Goal: Information Seeking & Learning: Learn about a topic

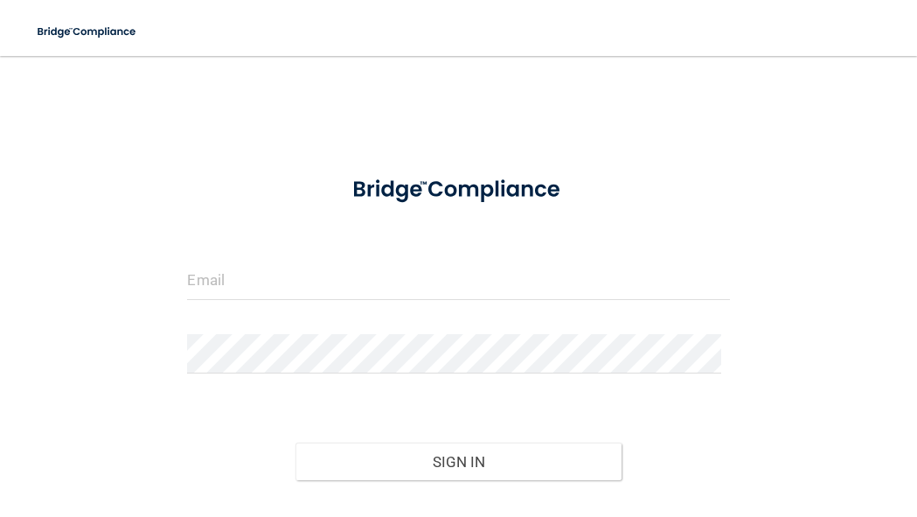
click at [324, 300] on div at bounding box center [458, 287] width 568 height 52
click at [324, 261] on input "email" at bounding box center [458, 280] width 542 height 39
type input "[DOMAIN_NAME][EMAIL_ADDRESS][DOMAIN_NAME]"
click at [195, 349] on div at bounding box center [458, 360] width 568 height 52
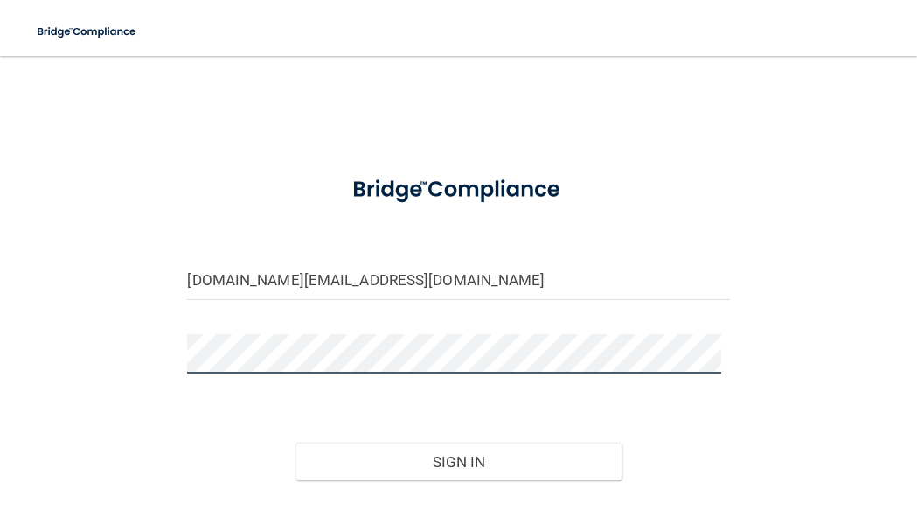
click at [296, 443] on button "Sign In" at bounding box center [458, 462] width 325 height 38
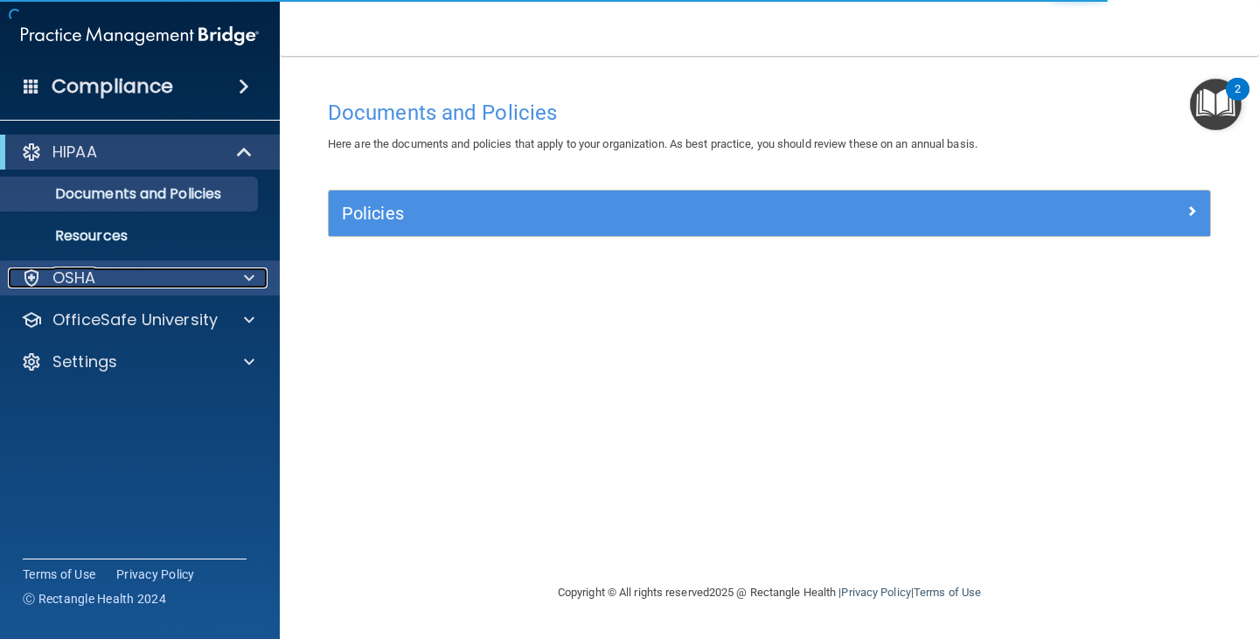
click at [148, 269] on div "OSHA" at bounding box center [116, 278] width 217 height 21
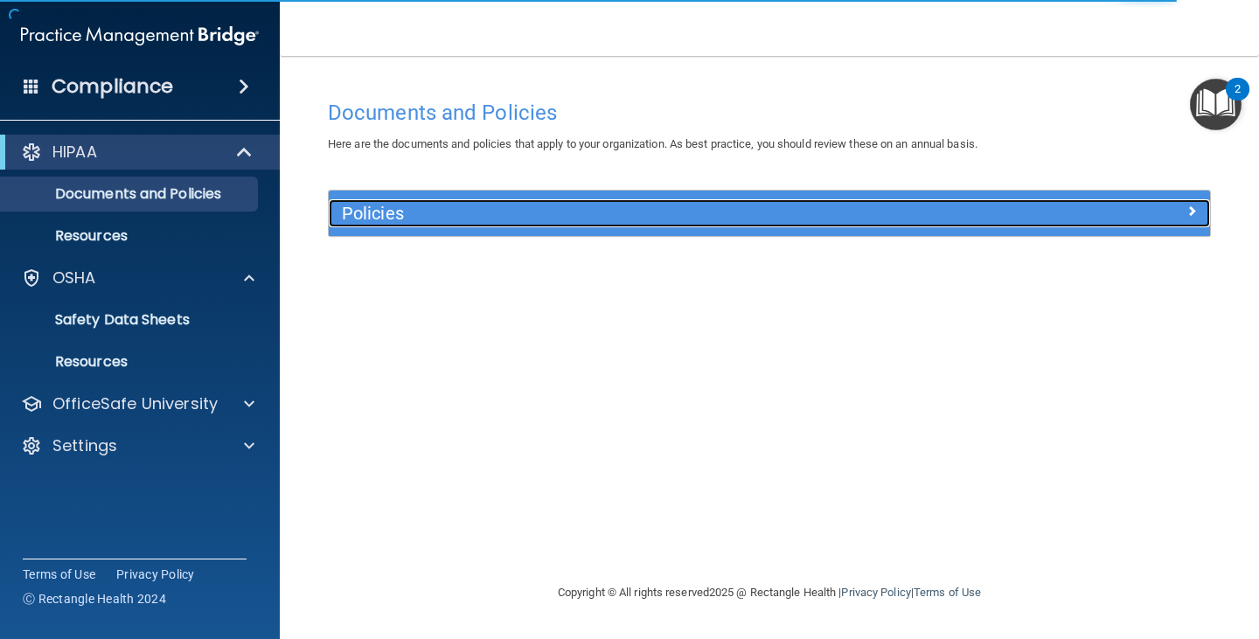
click at [379, 213] on h5 "Policies" at bounding box center [659, 213] width 635 height 19
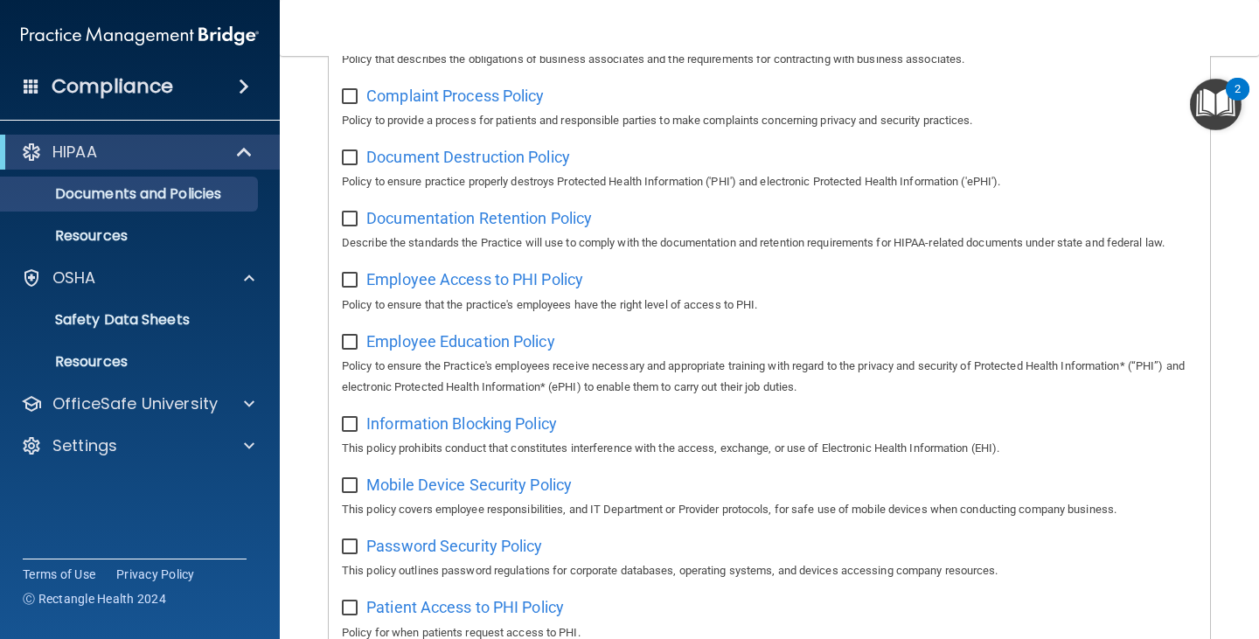
scroll to position [525, 0]
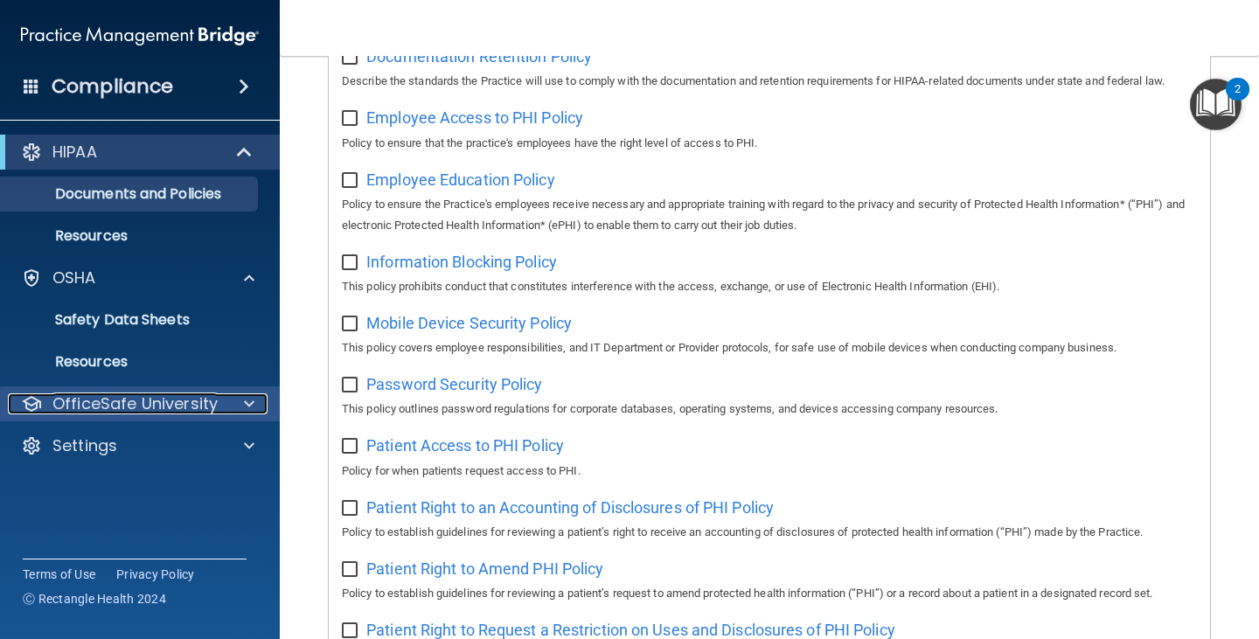
click at [122, 408] on p "OfficeSafe University" at bounding box center [134, 404] width 165 height 21
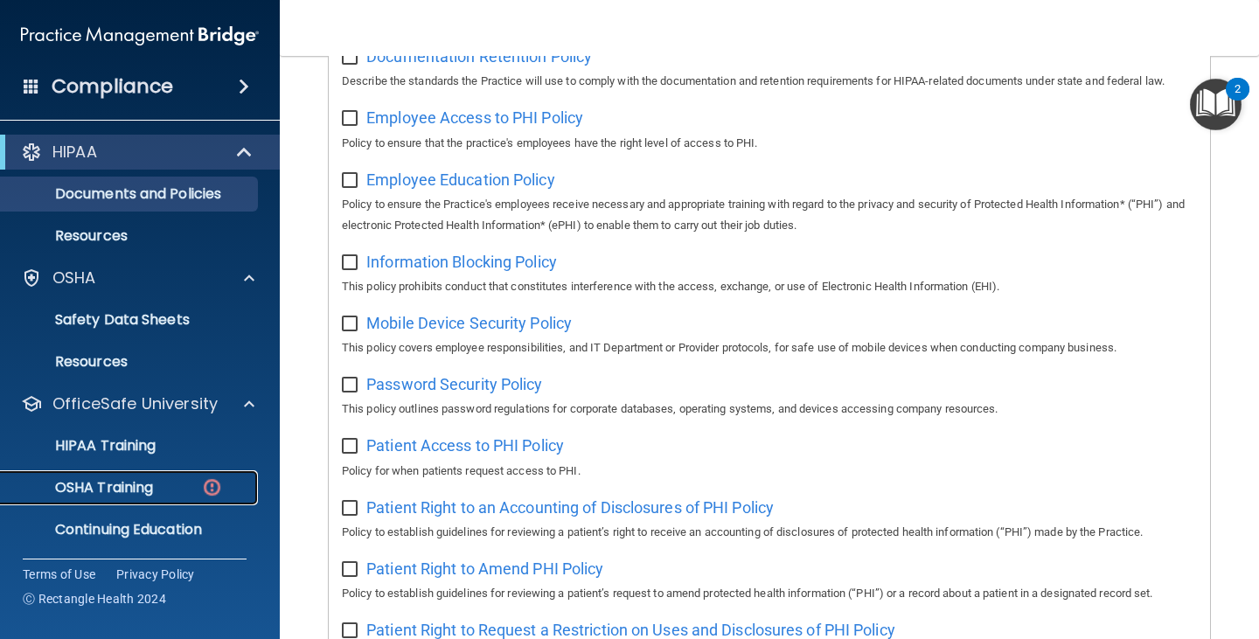
click at [116, 492] on p "OSHA Training" at bounding box center [82, 487] width 142 height 17
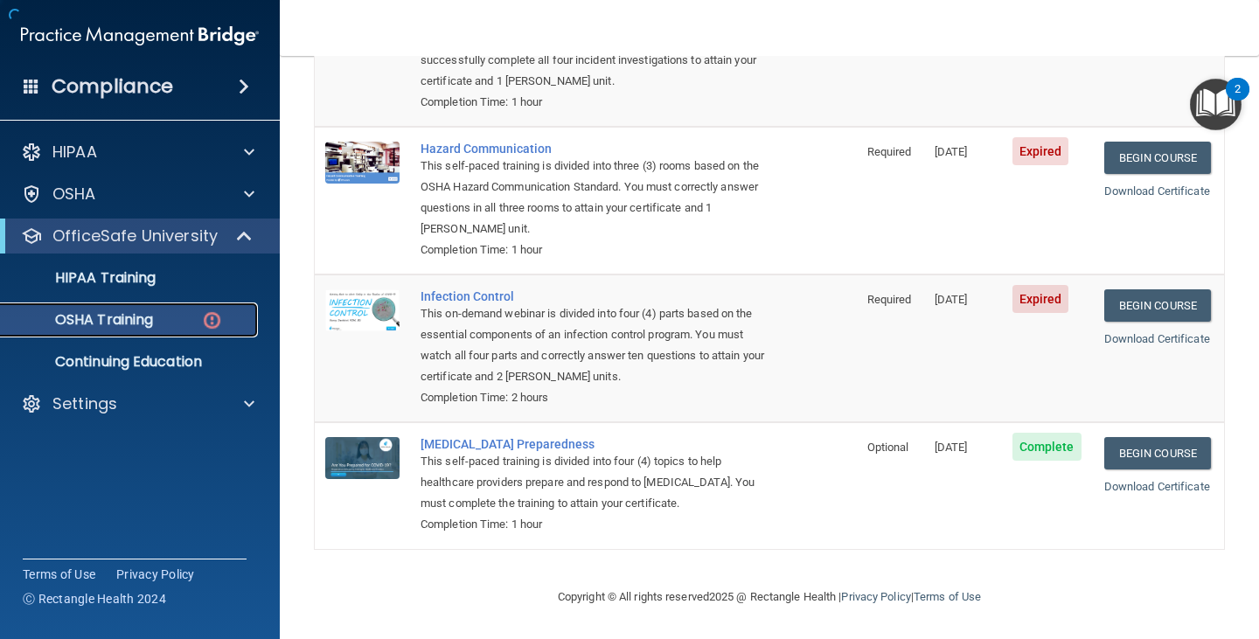
scroll to position [270, 0]
click at [151, 328] on p "OSHA Training" at bounding box center [82, 319] width 142 height 17
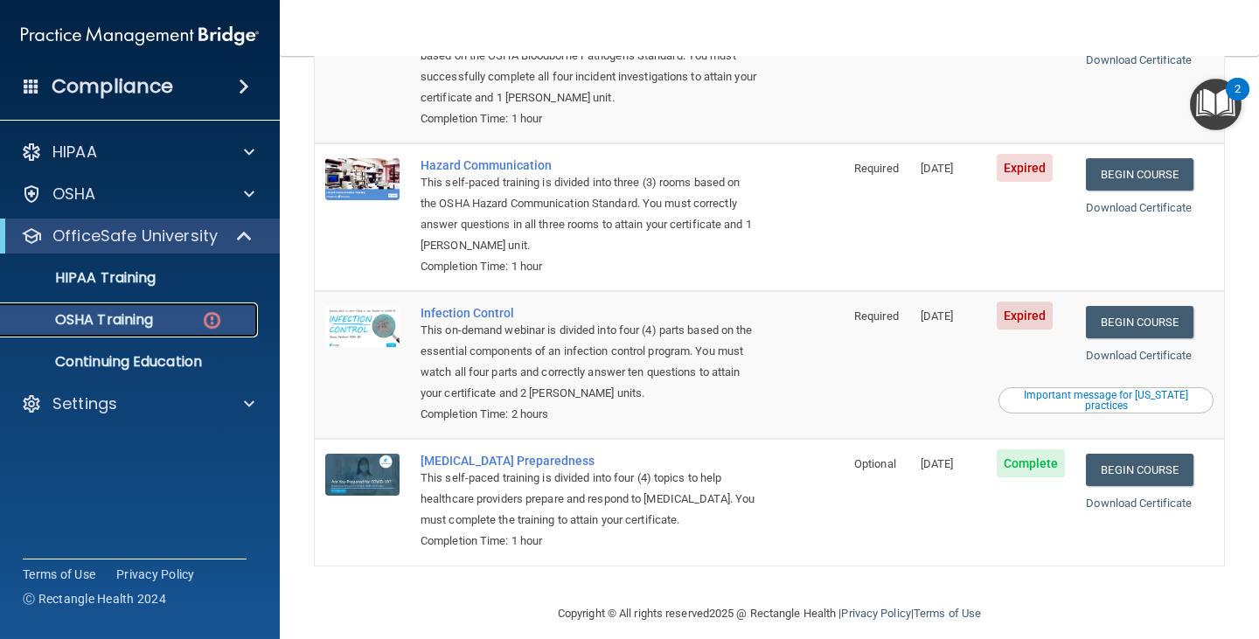
click at [160, 307] on link "OSHA Training" at bounding box center [120, 320] width 275 height 35
click at [160, 321] on div "OSHA Training" at bounding box center [130, 319] width 239 height 17
click at [123, 277] on p "HIPAA Training" at bounding box center [83, 277] width 144 height 17
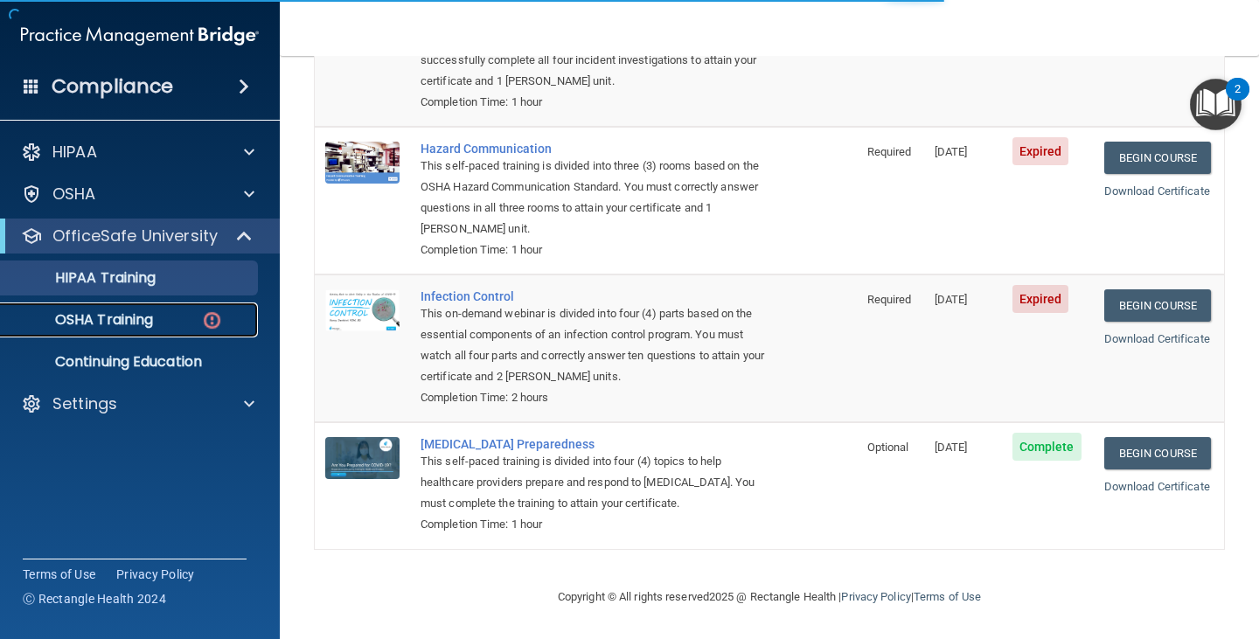
click at [130, 326] on p "OSHA Training" at bounding box center [82, 319] width 142 height 17
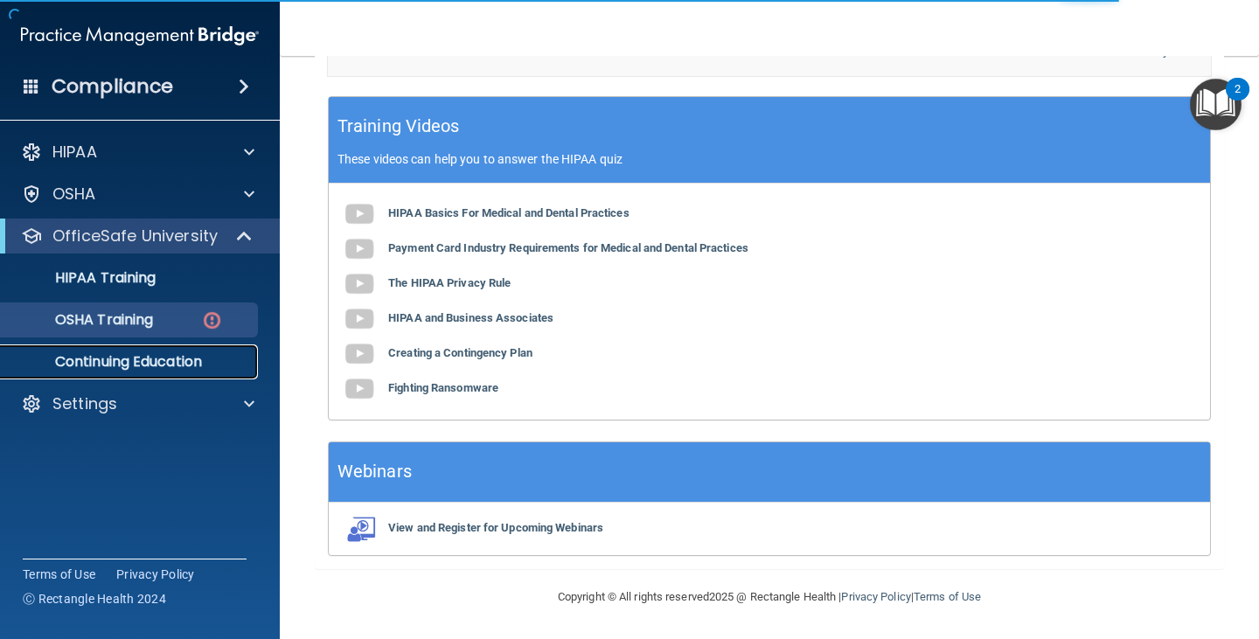
click at [124, 364] on p "Continuing Education" at bounding box center [130, 361] width 239 height 17
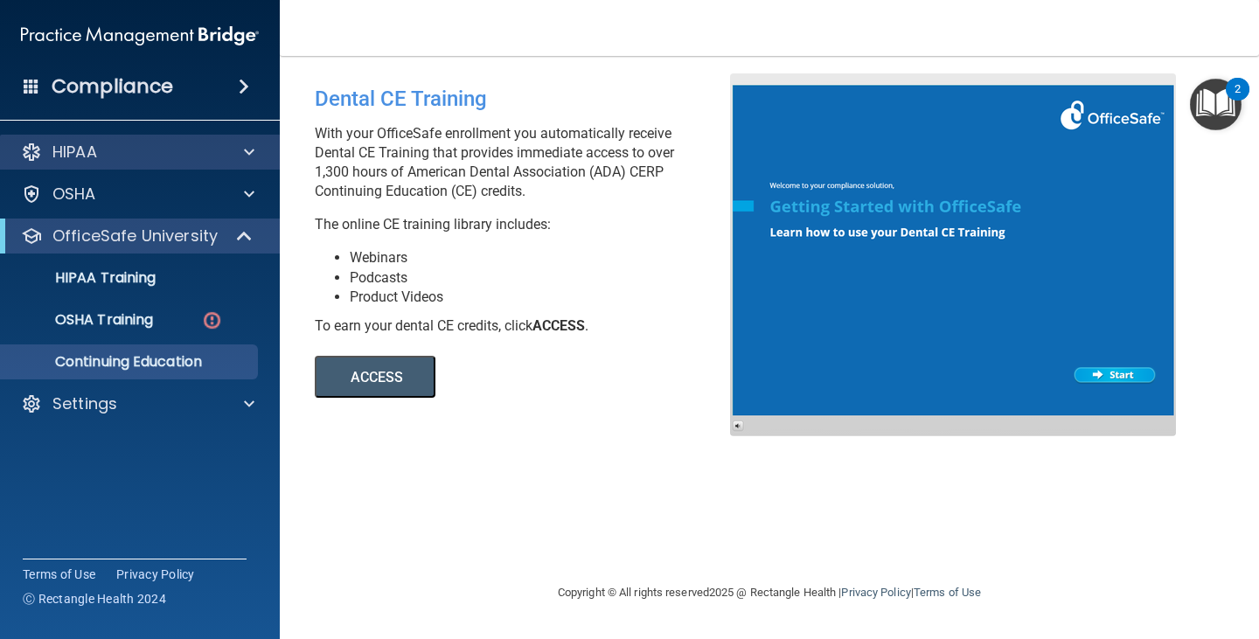
click at [145, 164] on div "HIPAA" at bounding box center [140, 152] width 281 height 35
click at [145, 158] on div "HIPAA" at bounding box center [116, 152] width 217 height 21
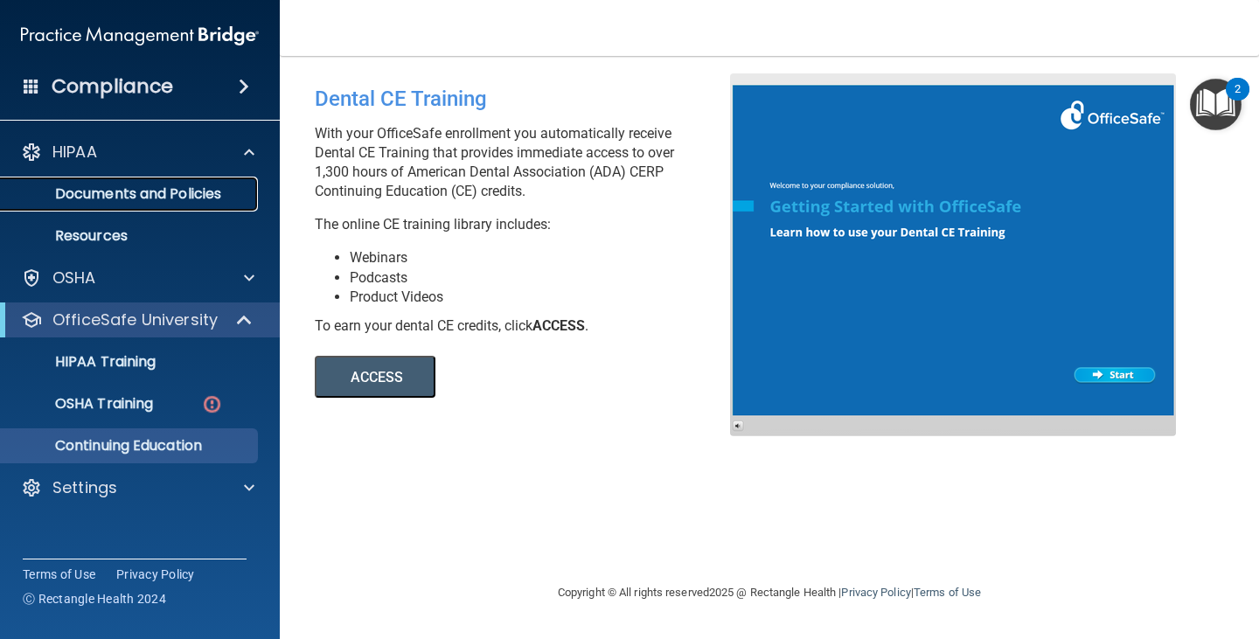
click at [144, 192] on p "Documents and Policies" at bounding box center [130, 193] width 239 height 17
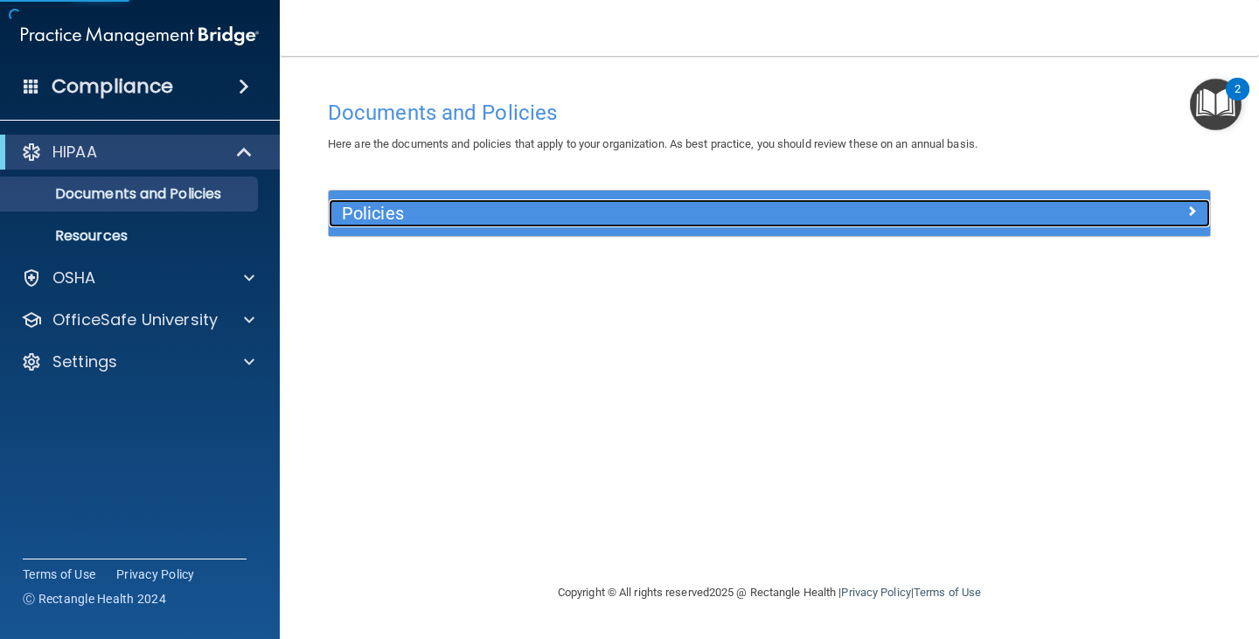
click at [748, 227] on div "Policies" at bounding box center [659, 213] width 661 height 28
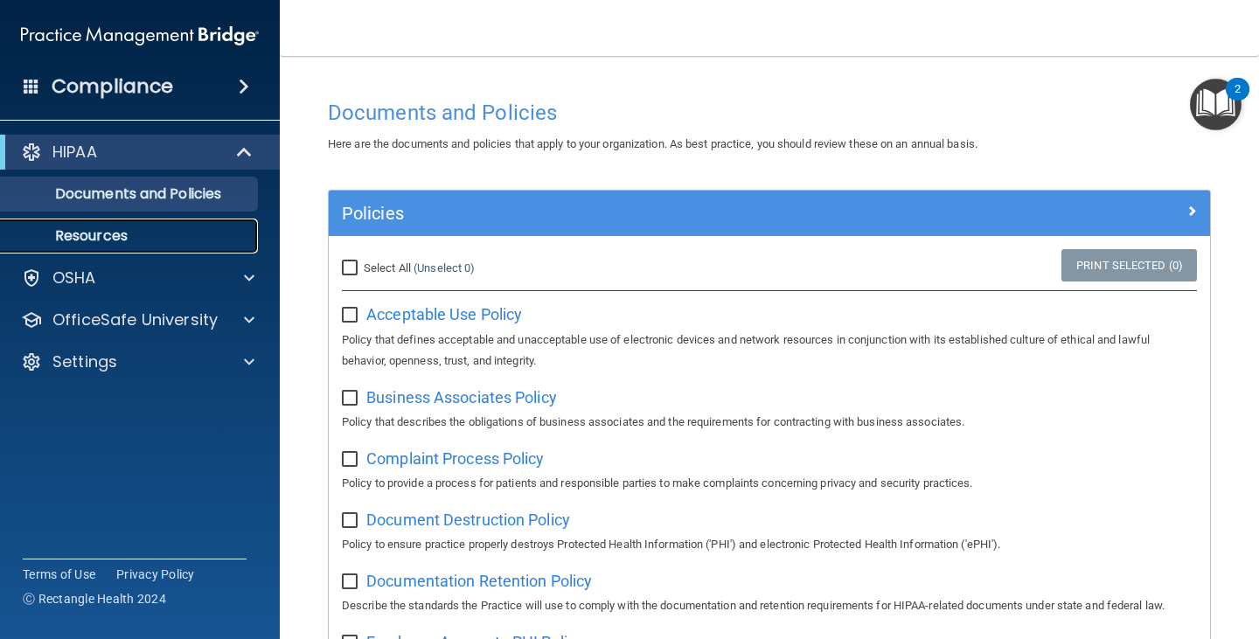
click at [145, 234] on p "Resources" at bounding box center [130, 235] width 239 height 17
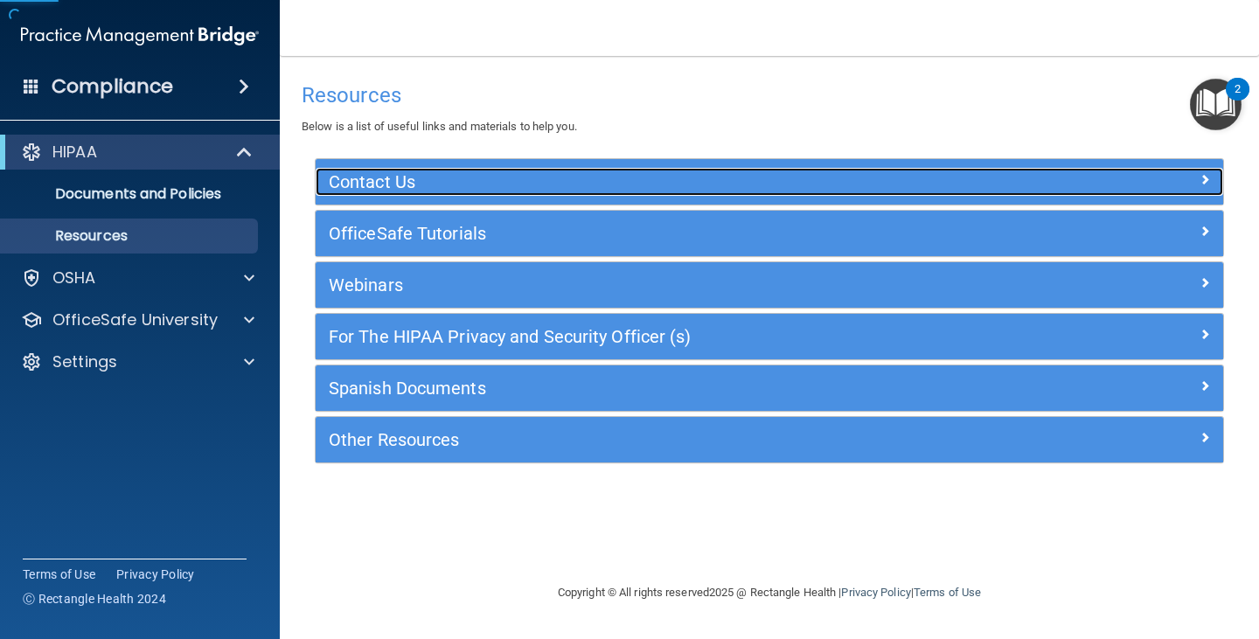
click at [549, 184] on h5 "Contact Us" at bounding box center [656, 181] width 655 height 19
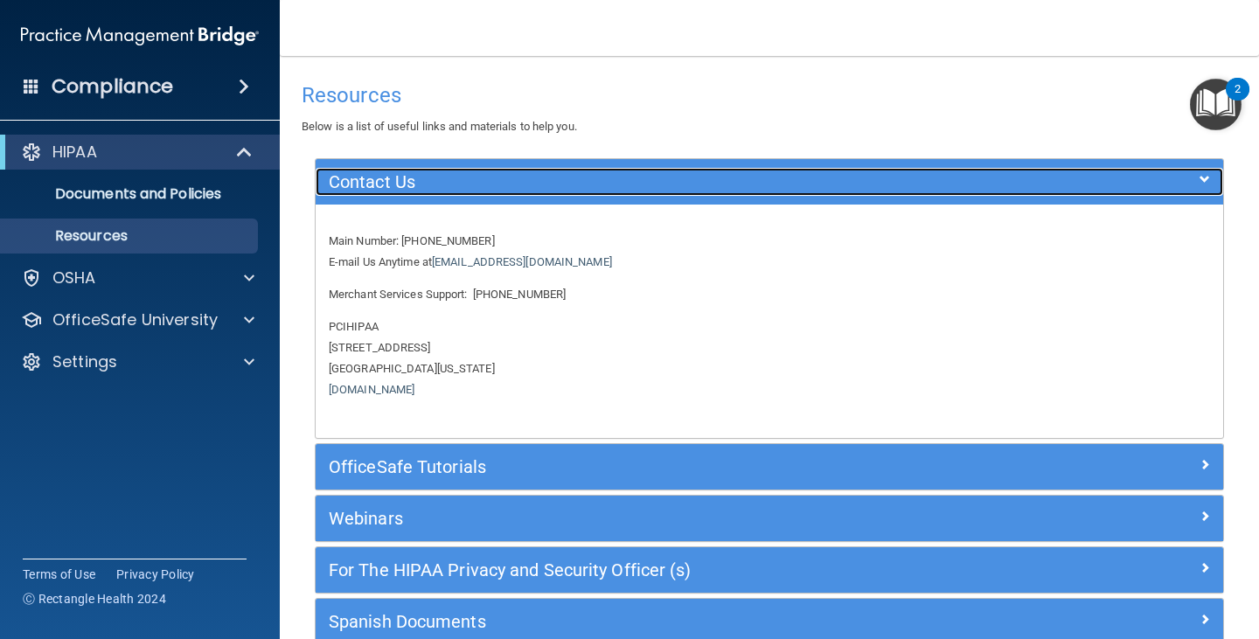
click at [549, 184] on h5 "Contact Us" at bounding box center [656, 181] width 655 height 19
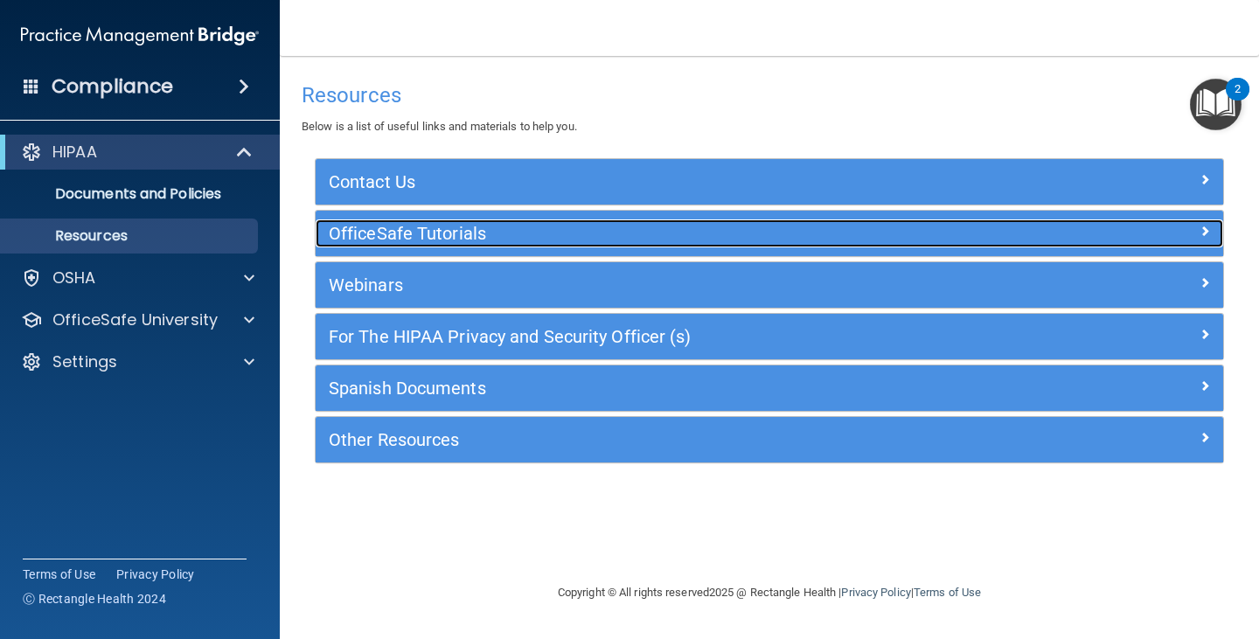
click at [544, 246] on div "OfficeSafe Tutorials" at bounding box center [656, 234] width 681 height 28
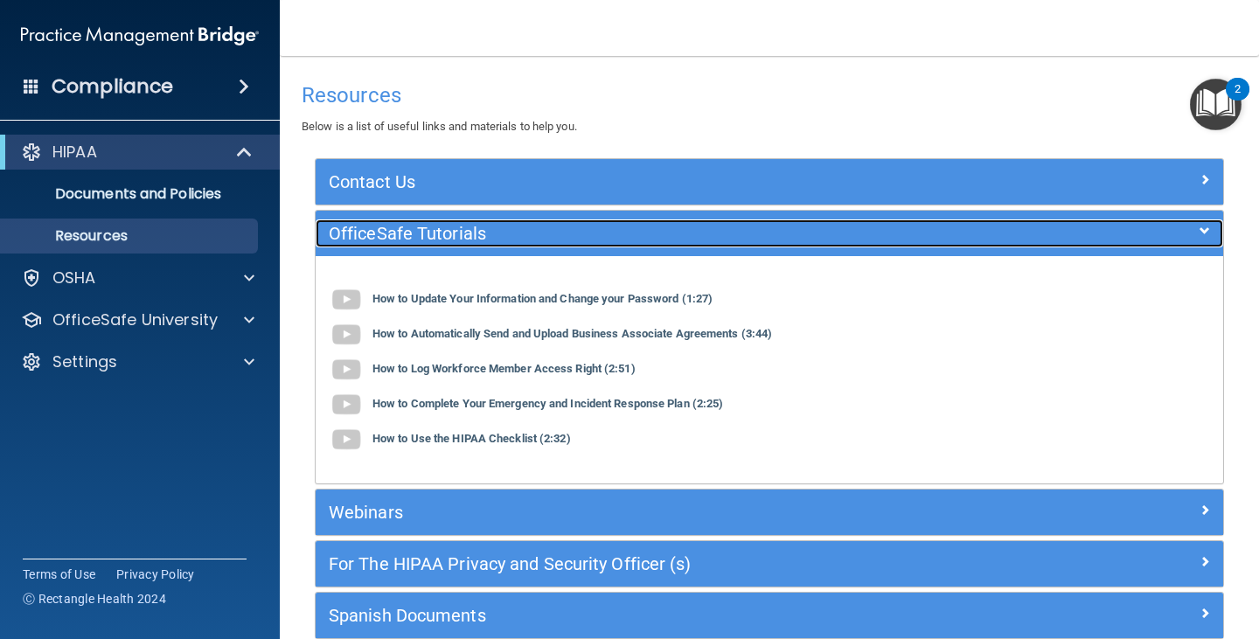
click at [544, 246] on div "OfficeSafe Tutorials" at bounding box center [656, 234] width 681 height 28
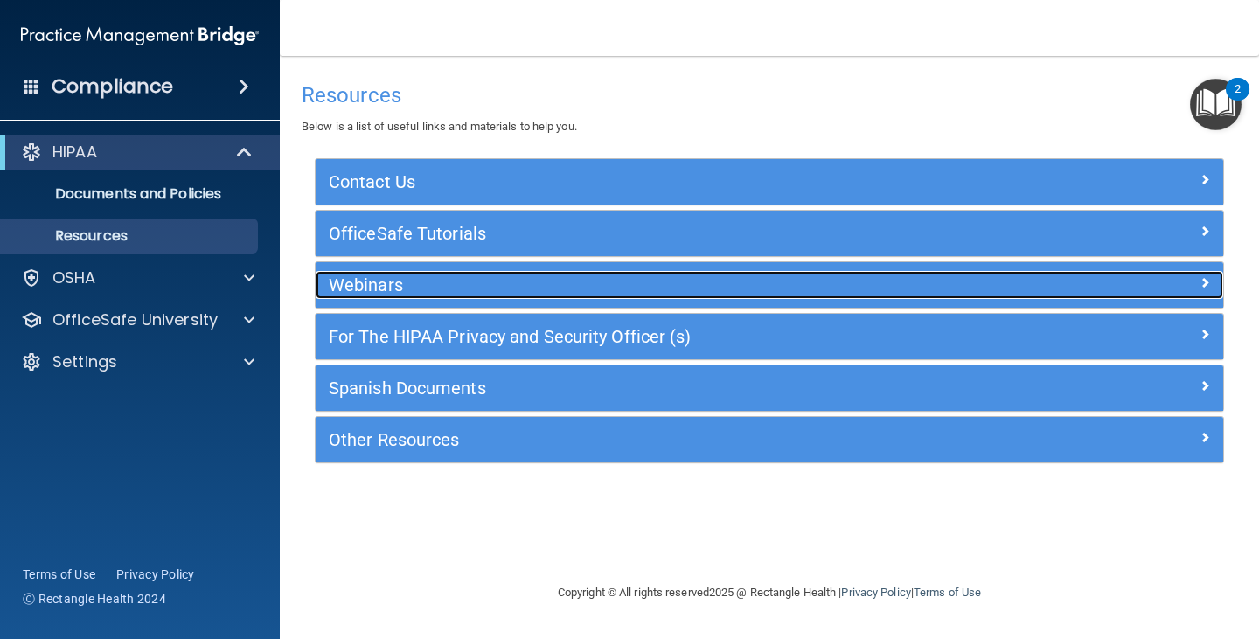
click at [502, 291] on h5 "Webinars" at bounding box center [656, 284] width 655 height 19
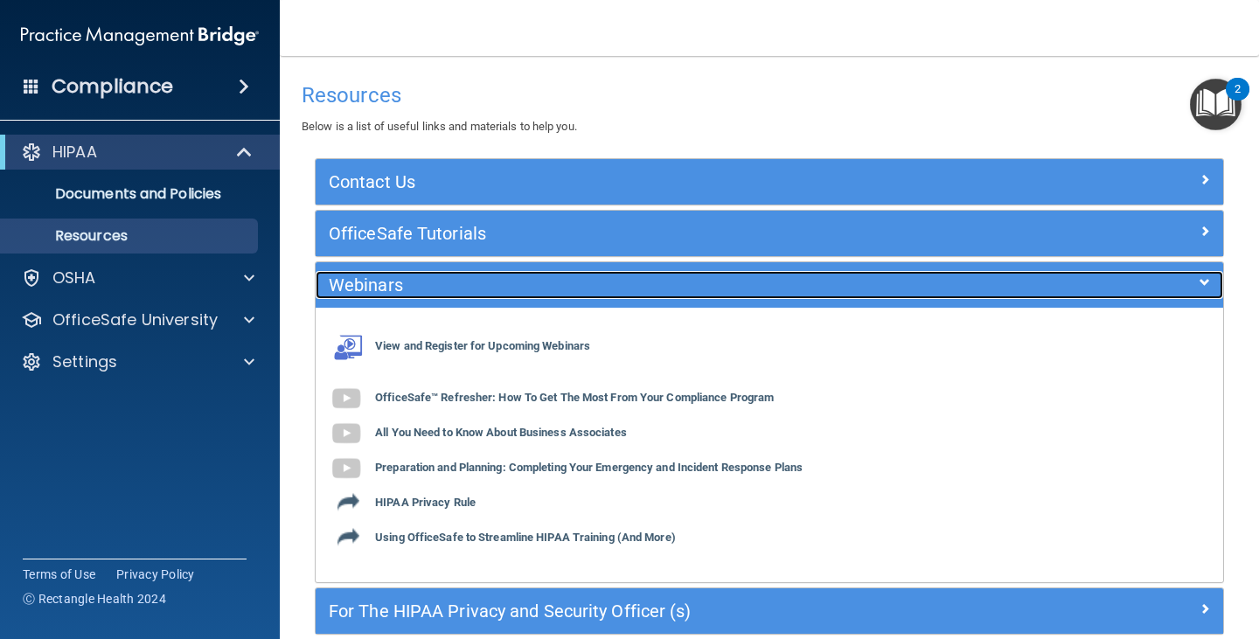
click at [502, 291] on h5 "Webinars" at bounding box center [656, 284] width 655 height 19
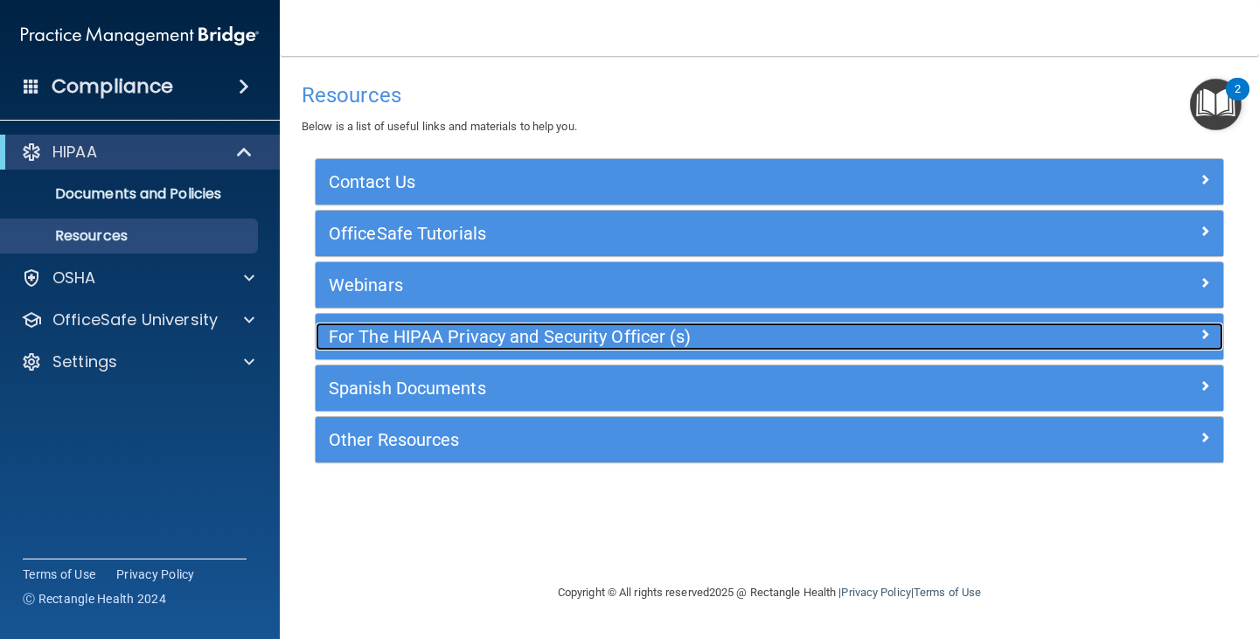
click at [477, 330] on h5 "For The HIPAA Privacy and Security Officer (s)" at bounding box center [656, 336] width 655 height 19
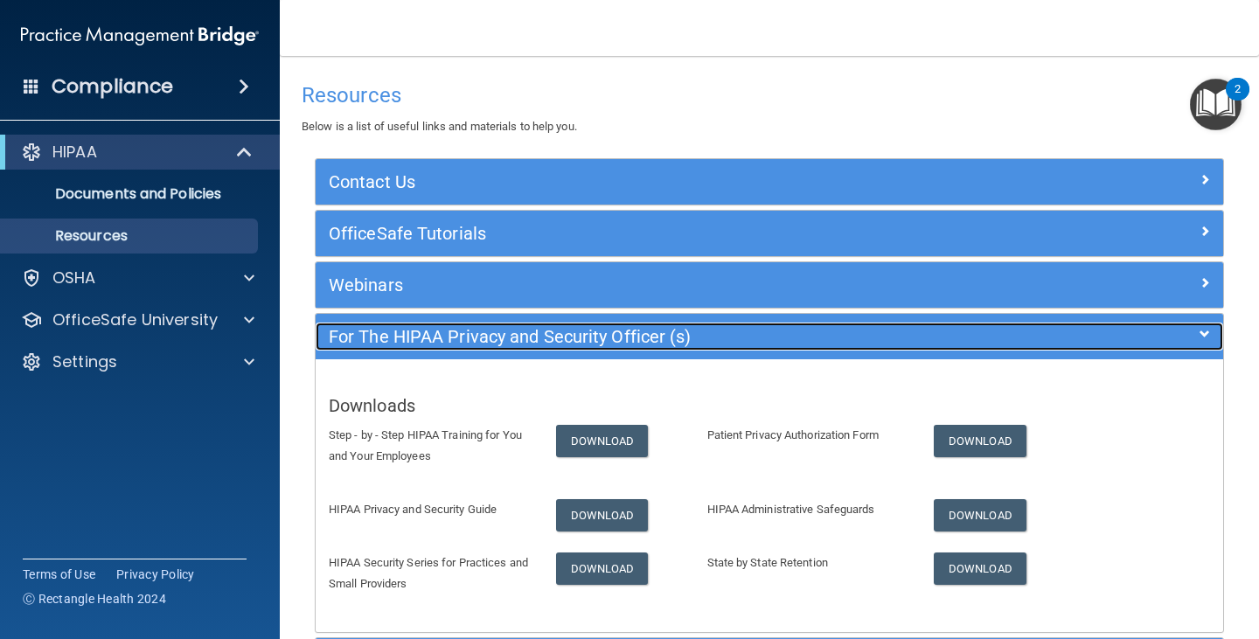
click at [477, 330] on h5 "For The HIPAA Privacy and Security Officer (s)" at bounding box center [656, 336] width 655 height 19
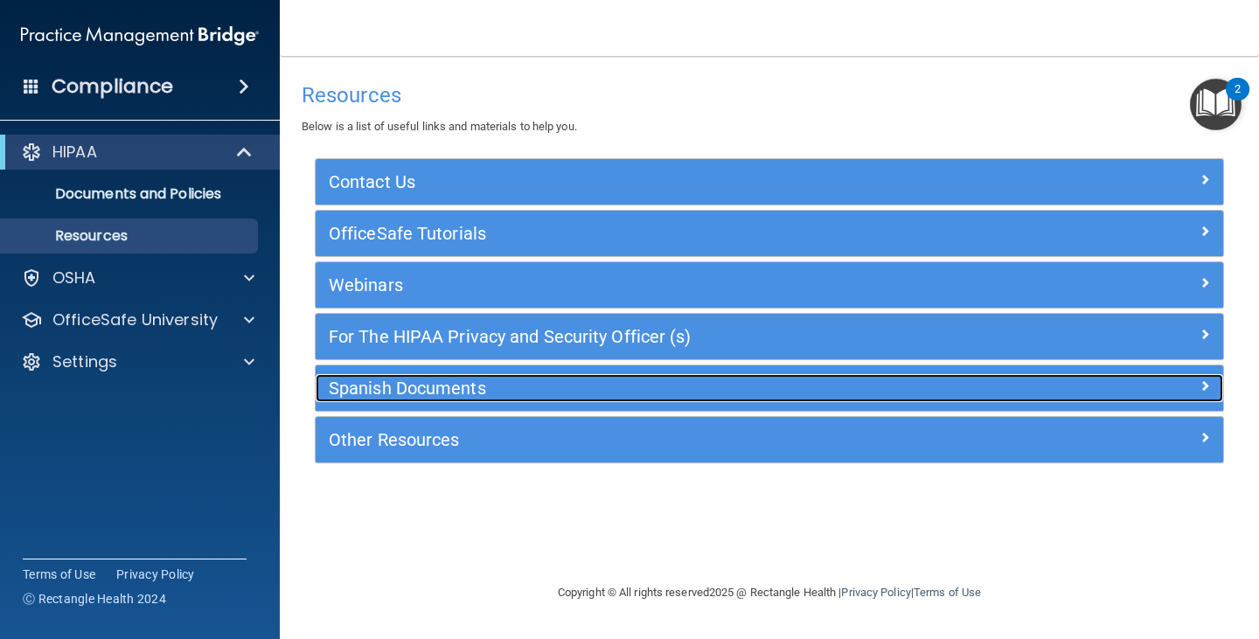
click at [431, 388] on h5 "Spanish Documents" at bounding box center [656, 388] width 655 height 19
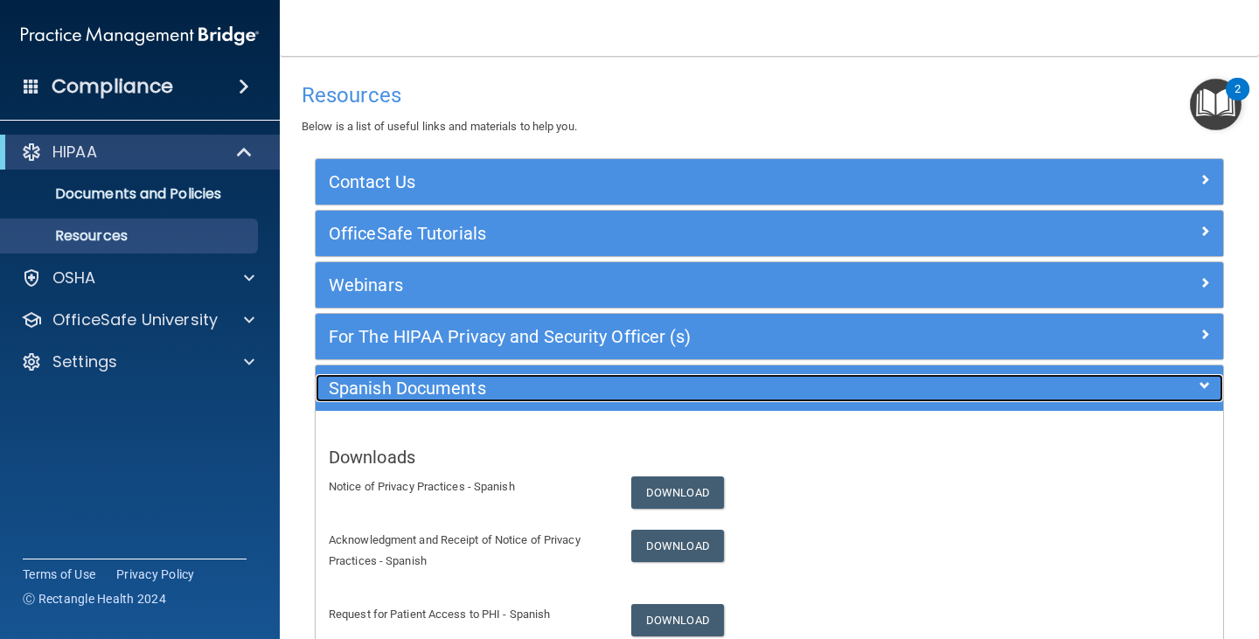
click at [431, 388] on h5 "Spanish Documents" at bounding box center [656, 388] width 655 height 19
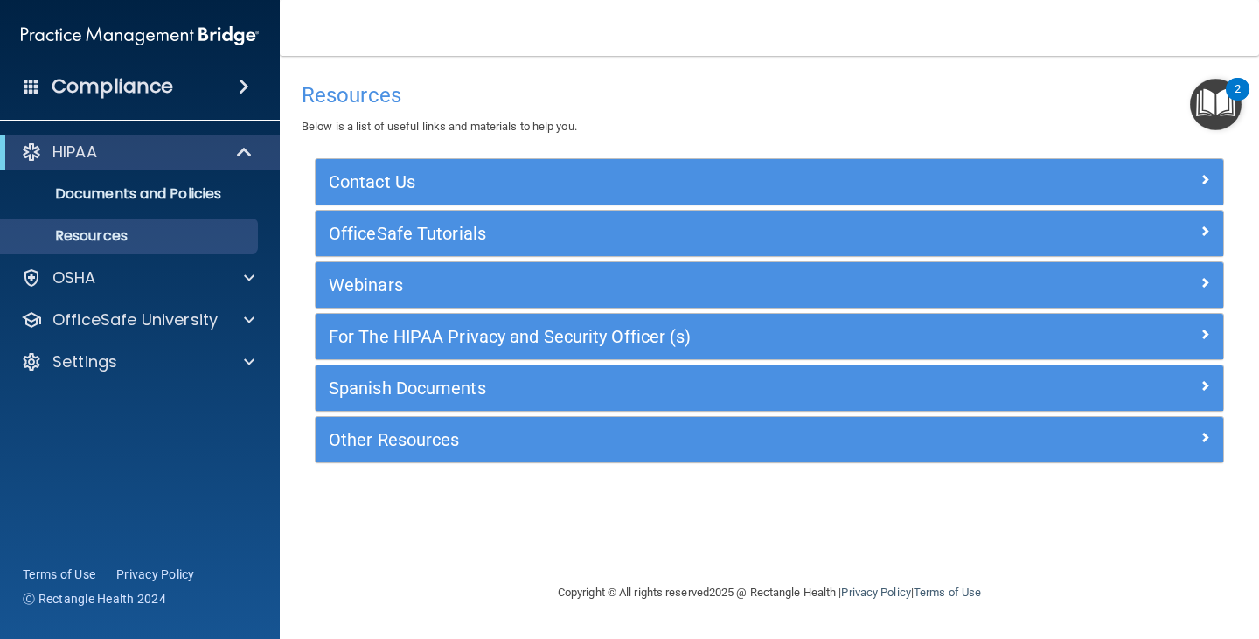
click at [106, 299] on div "HIPAA Documents and Policies Report an Incident Business Associates Emergency P…" at bounding box center [140, 261] width 281 height 266
click at [112, 331] on div "OfficeSafe University" at bounding box center [140, 320] width 281 height 35
click at [123, 314] on p "OfficeSafe University" at bounding box center [134, 320] width 165 height 21
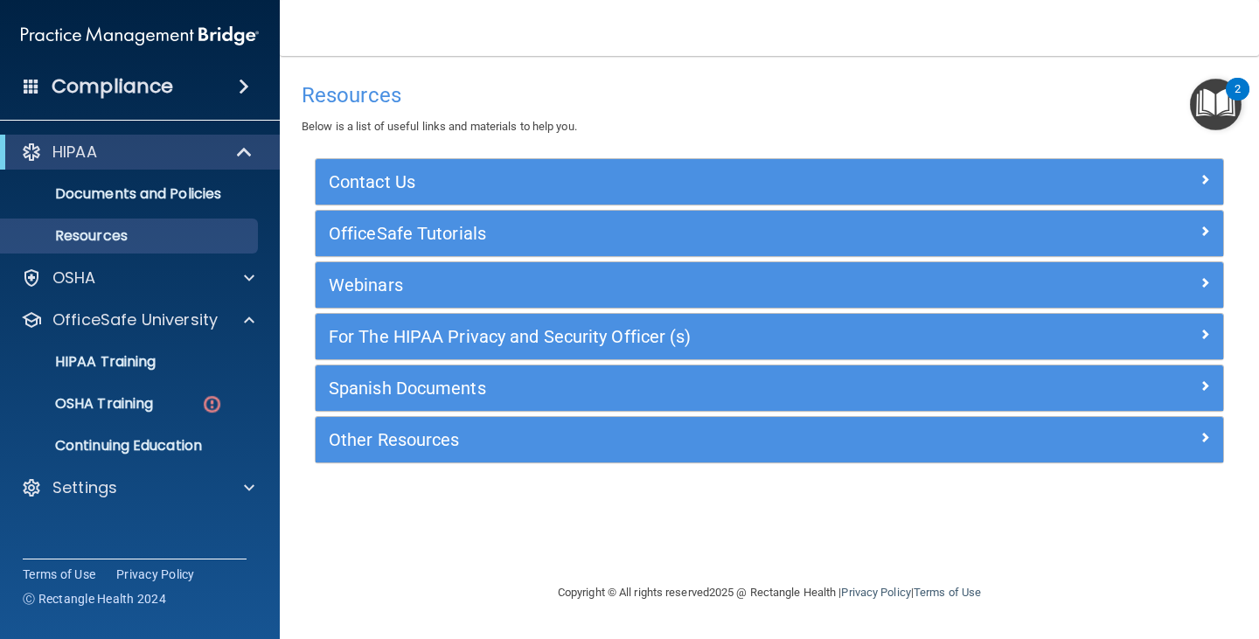
click at [121, 383] on ul "HIPAA Training OSHA Training Continuing Education" at bounding box center [141, 401] width 317 height 126
click at [118, 396] on p "OSHA Training" at bounding box center [82, 403] width 142 height 17
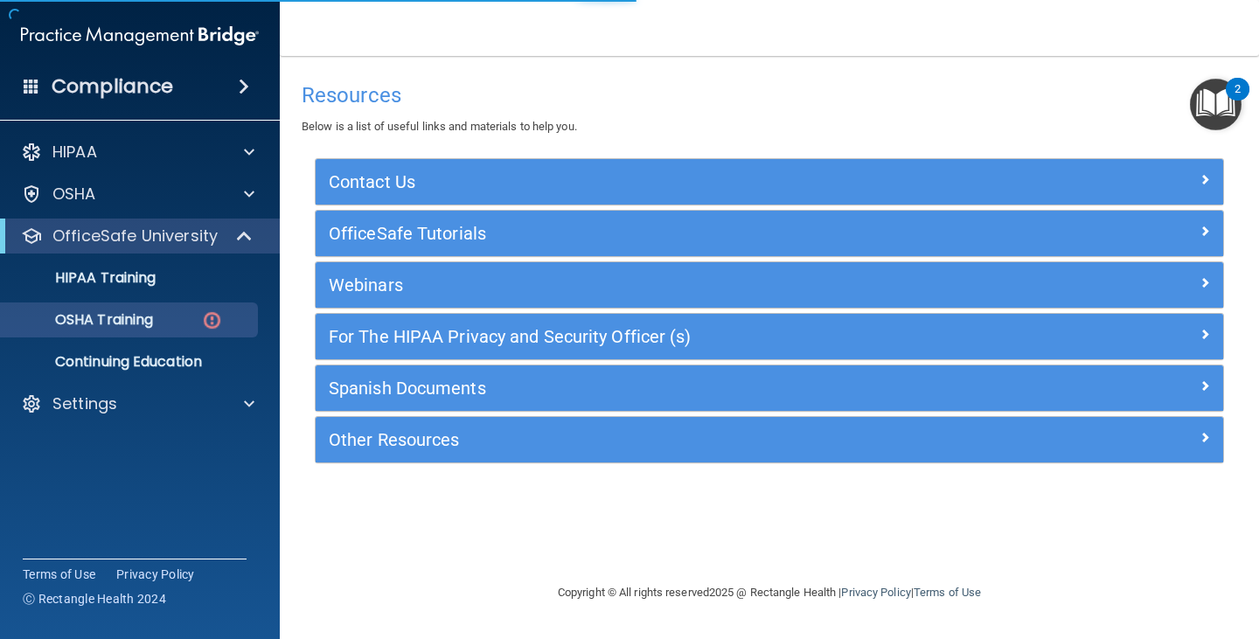
click at [133, 339] on ul "HIPAA Training OSHA Training Continuing Education" at bounding box center [141, 317] width 317 height 126
click at [145, 325] on p "OSHA Training" at bounding box center [82, 319] width 142 height 17
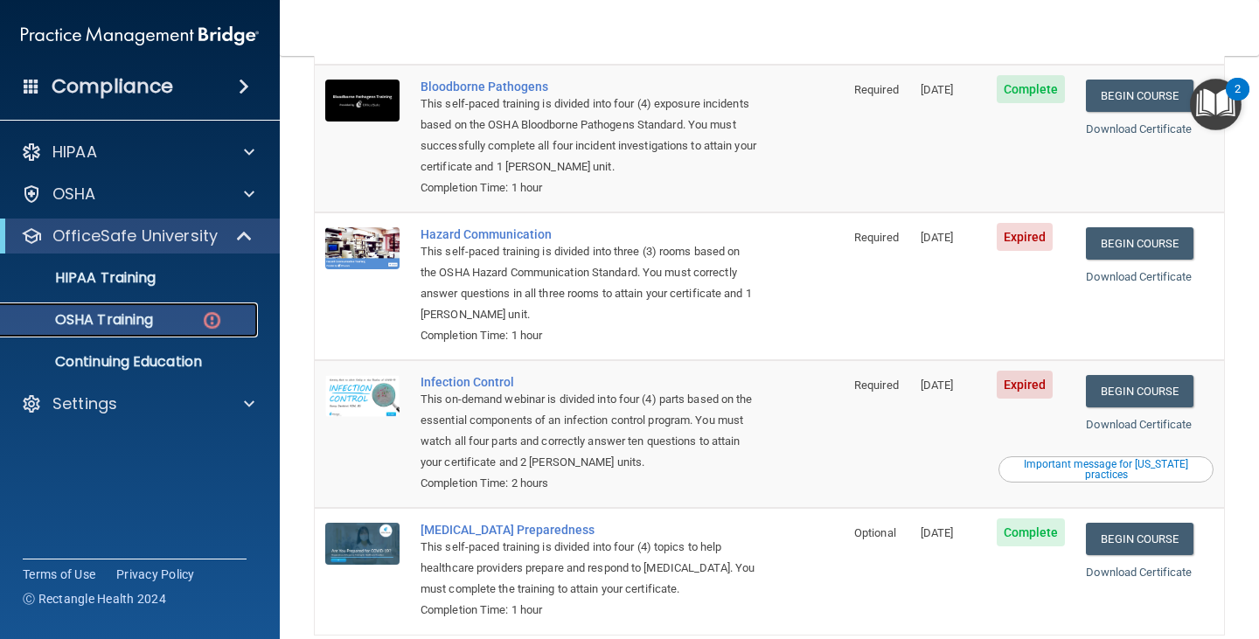
scroll to position [262, 0]
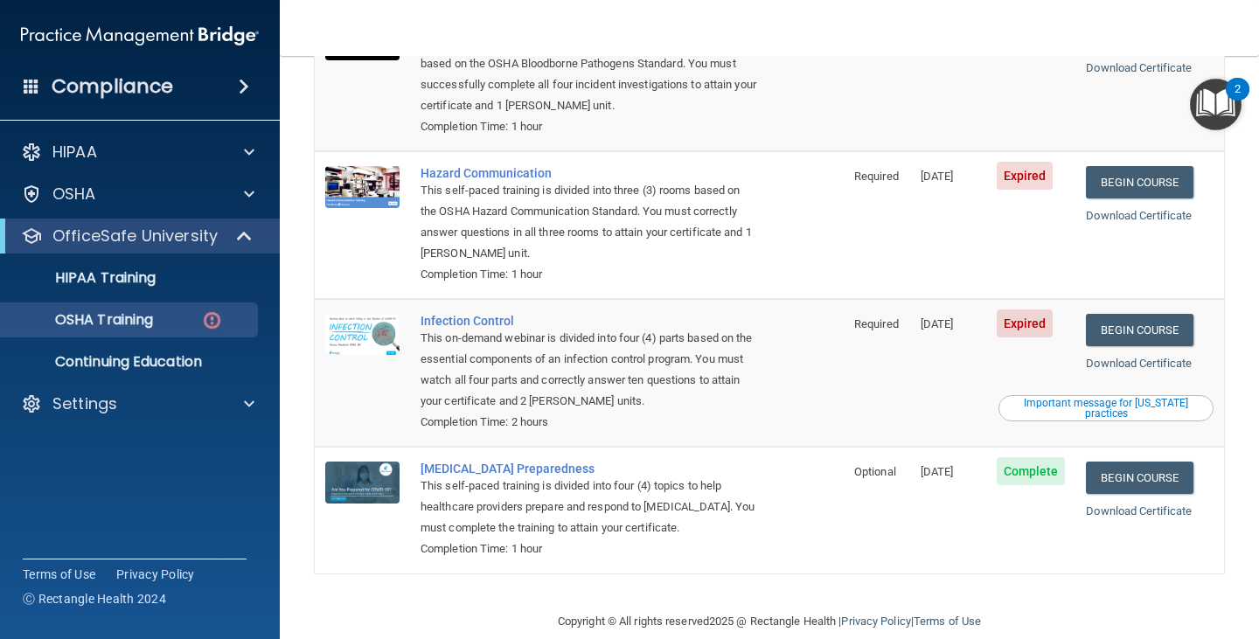
click at [917, 162] on span "Expired" at bounding box center [1025, 176] width 57 height 28
click at [917, 166] on link "Begin Course" at bounding box center [1139, 182] width 107 height 32
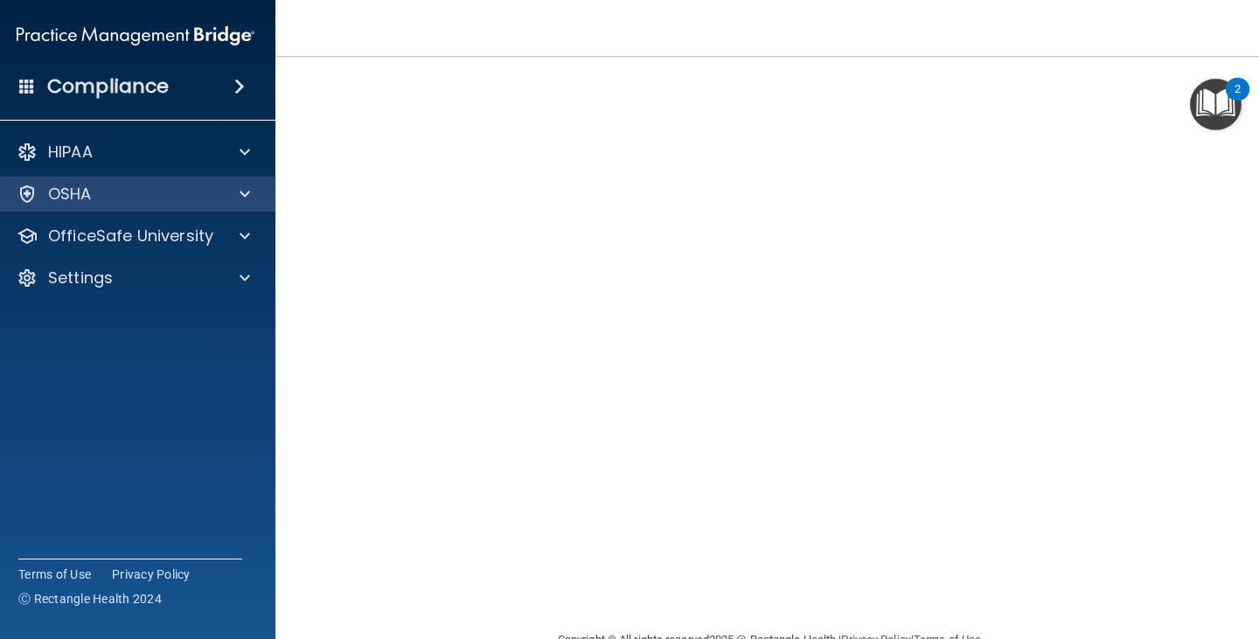
scroll to position [18, 0]
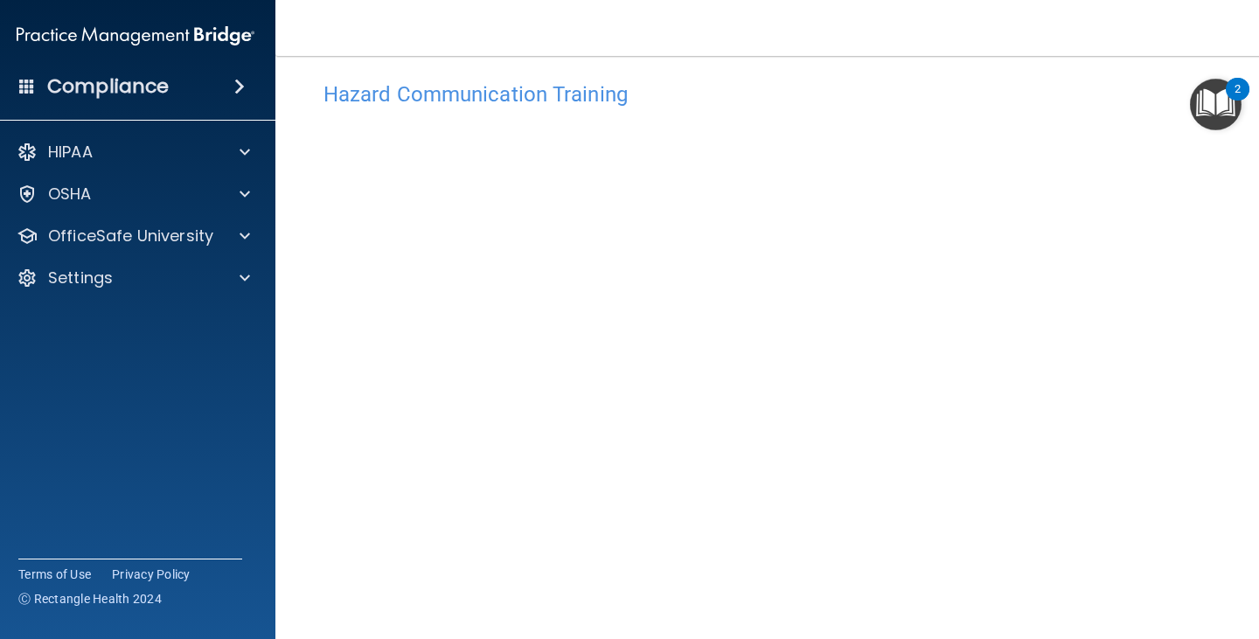
click at [825, 73] on div "Hazard Communication Training" at bounding box center [769, 94] width 918 height 43
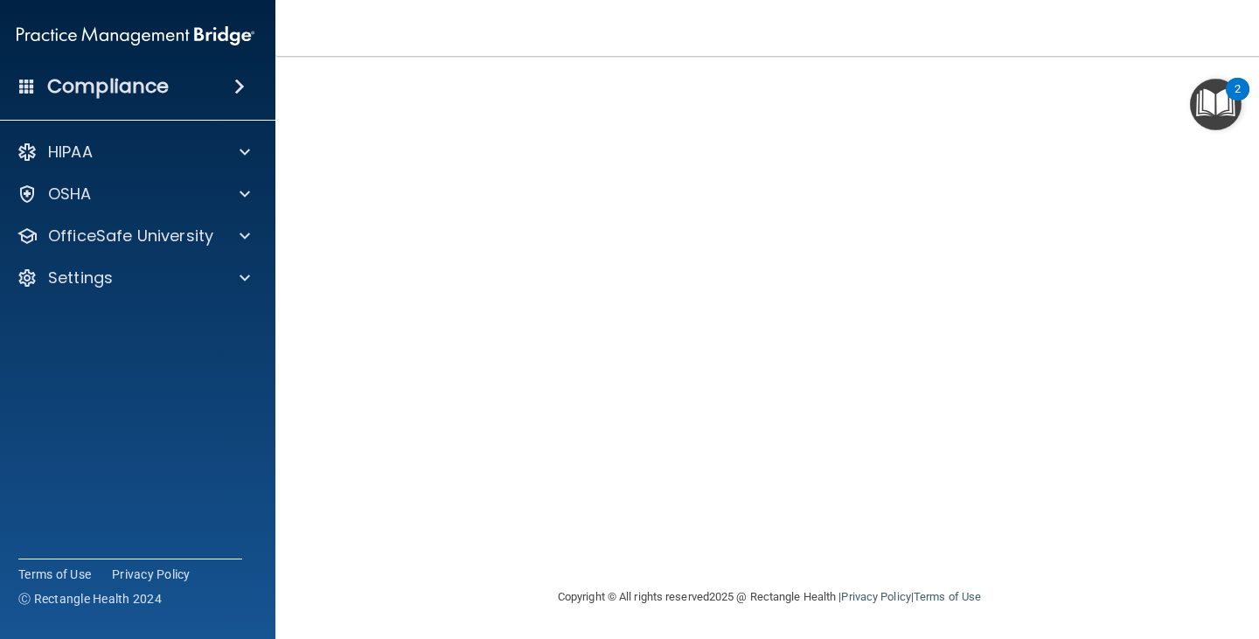
scroll to position [61, 0]
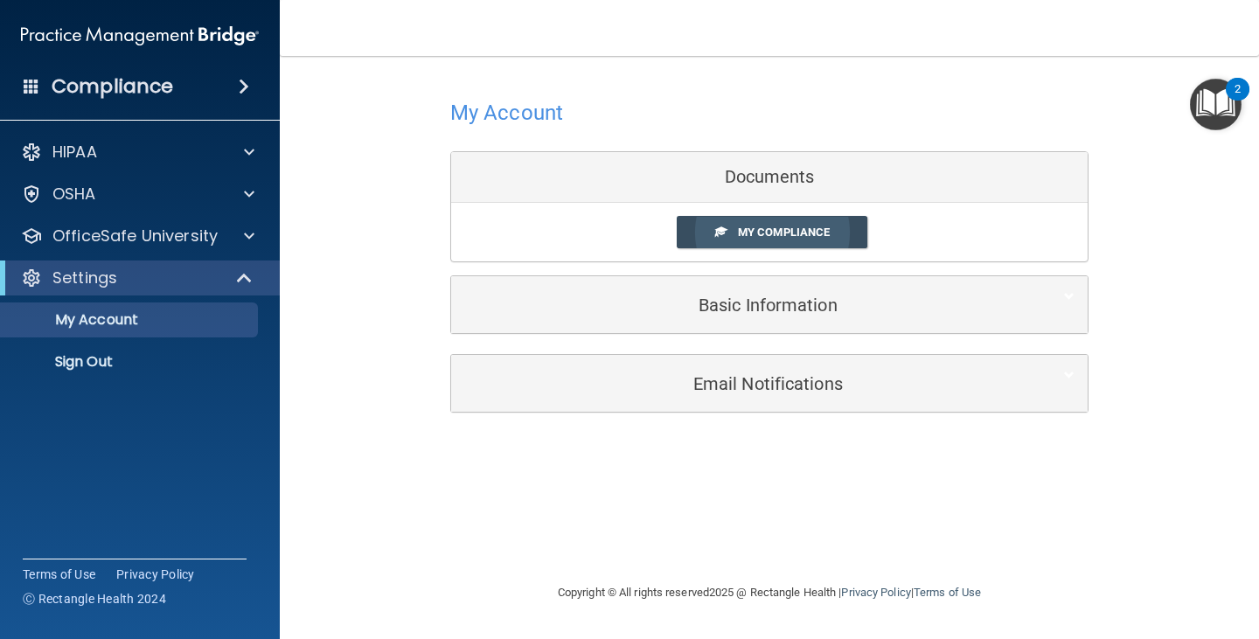
click at [834, 231] on link "My Compliance" at bounding box center [773, 232] width 192 height 32
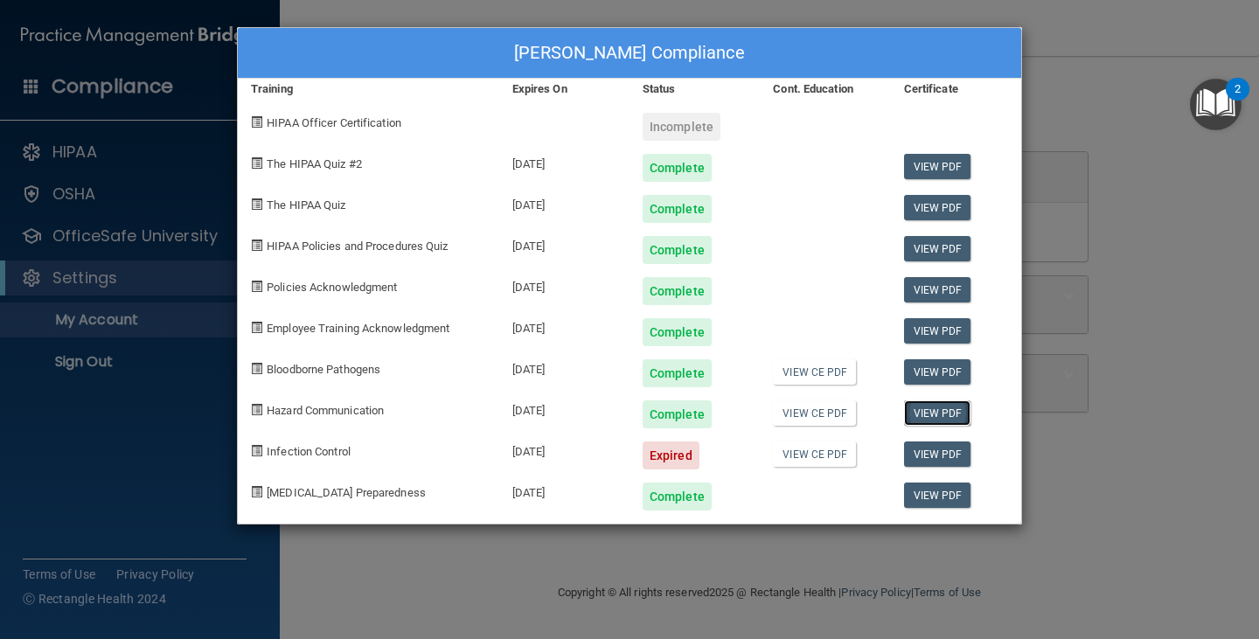
click at [934, 407] on link "View PDF" at bounding box center [937, 413] width 67 height 25
click at [661, 450] on div "Expired" at bounding box center [671, 456] width 57 height 28
click at [805, 456] on link "View CE PDF" at bounding box center [814, 454] width 83 height 25
click at [665, 464] on div "Expired" at bounding box center [671, 456] width 57 height 28
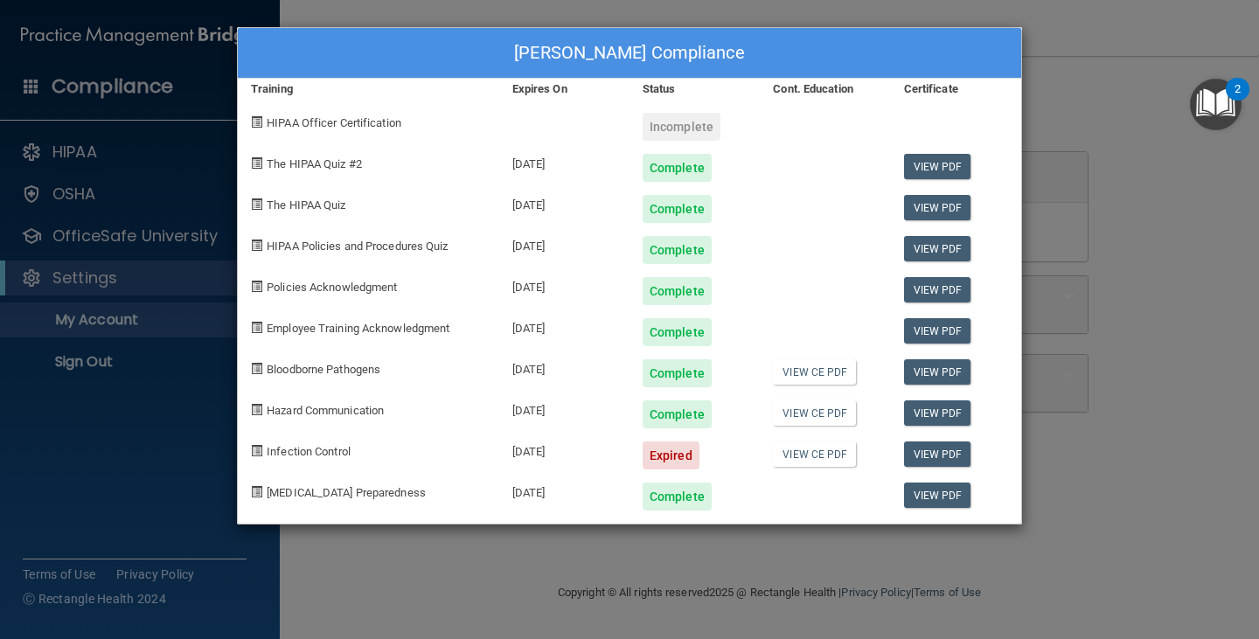
click at [361, 122] on span "HIPAA Officer Certification" at bounding box center [334, 122] width 135 height 13
drag, startPoint x: 361, startPoint y: 122, endPoint x: 596, endPoint y: 115, distance: 235.4
click at [362, 122] on span "HIPAA Officer Certification" at bounding box center [334, 122] width 135 height 13
click at [1153, 232] on div "Evelin Rueda Benitez's Compliance Training Expires On Status Cont. Education Ce…" at bounding box center [629, 319] width 1259 height 639
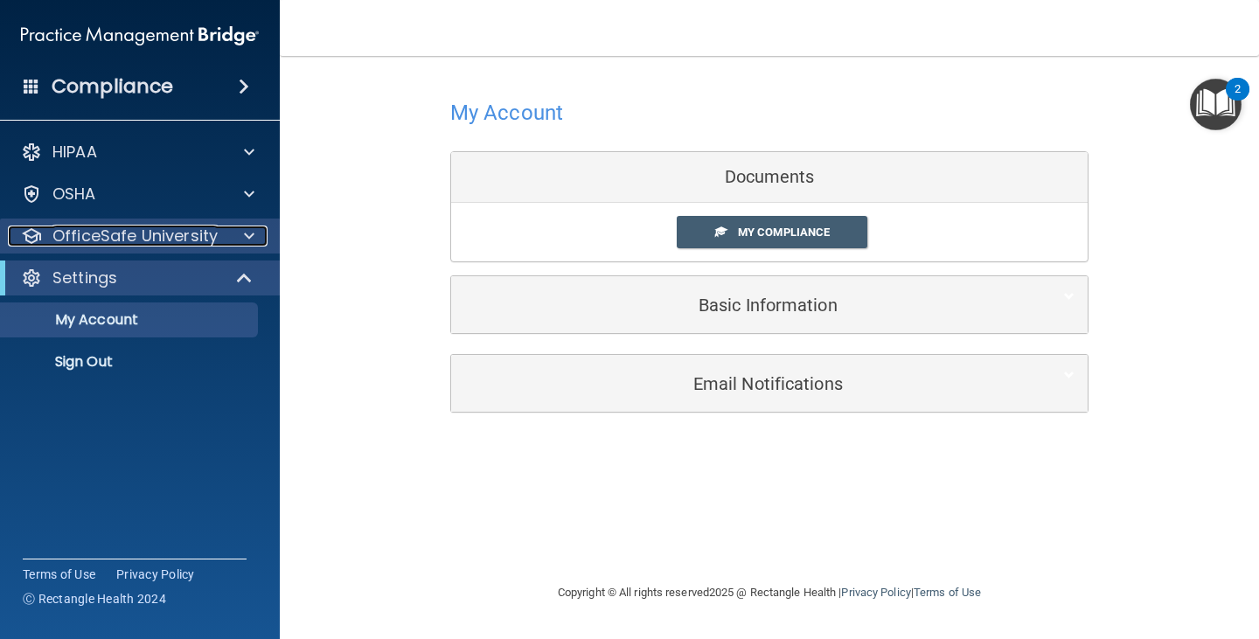
click at [115, 237] on p "OfficeSafe University" at bounding box center [134, 236] width 165 height 21
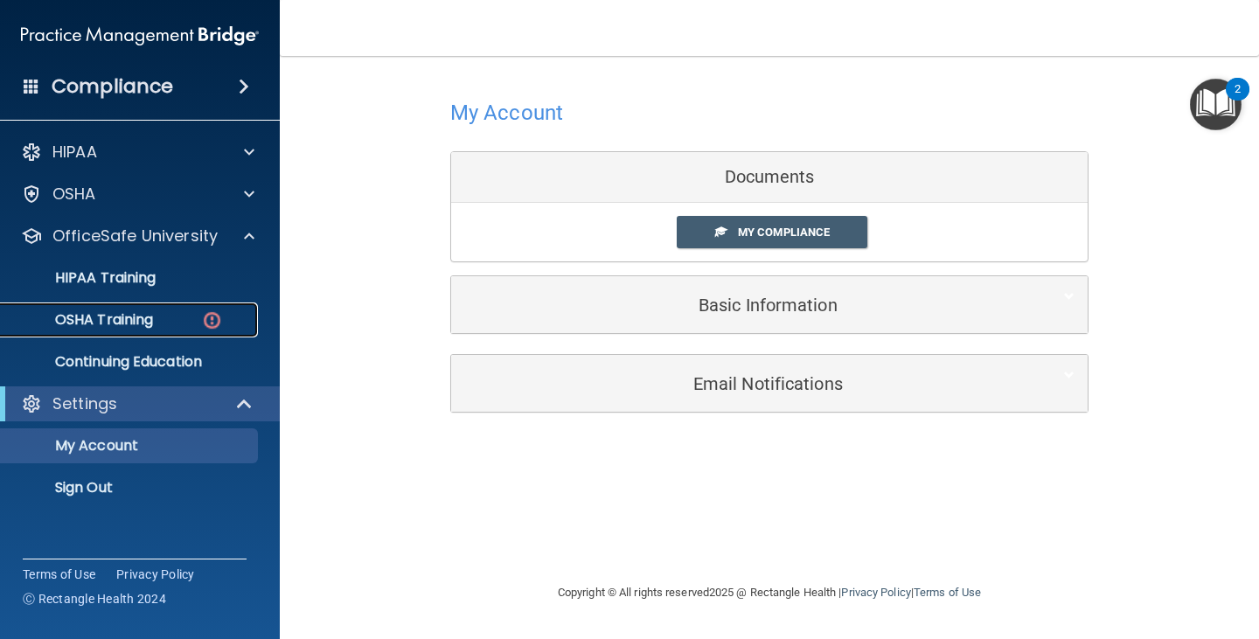
click at [214, 322] on img at bounding box center [212, 321] width 22 height 22
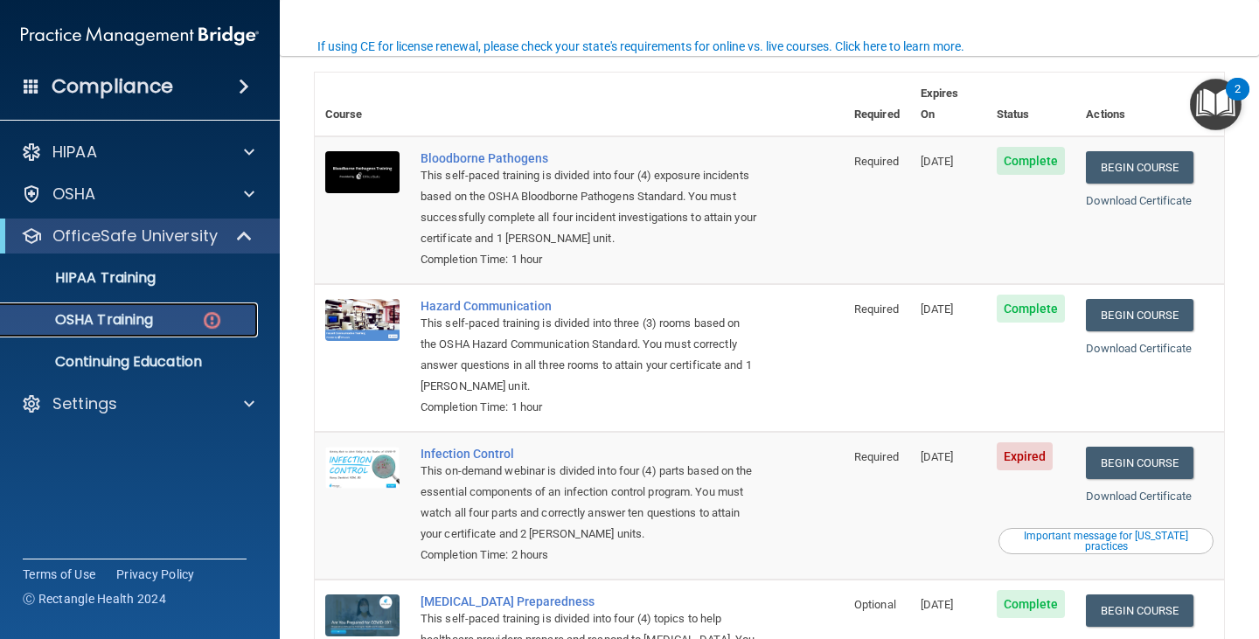
scroll to position [175, 0]
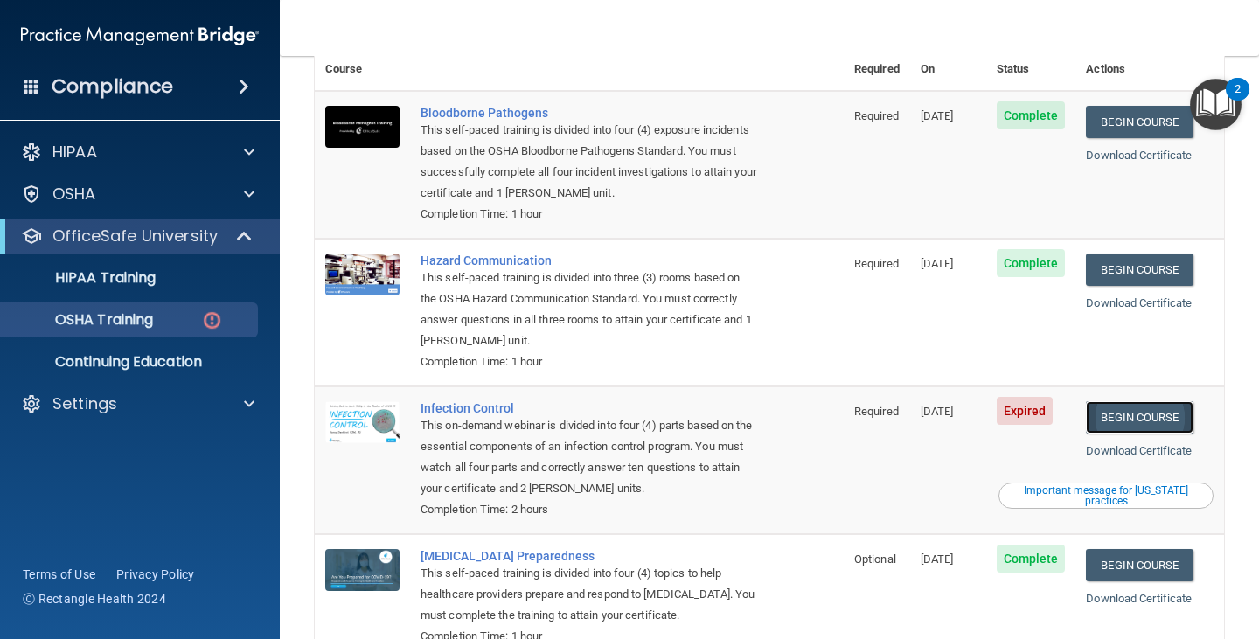
click at [1144, 401] on link "Begin Course" at bounding box center [1139, 417] width 107 height 32
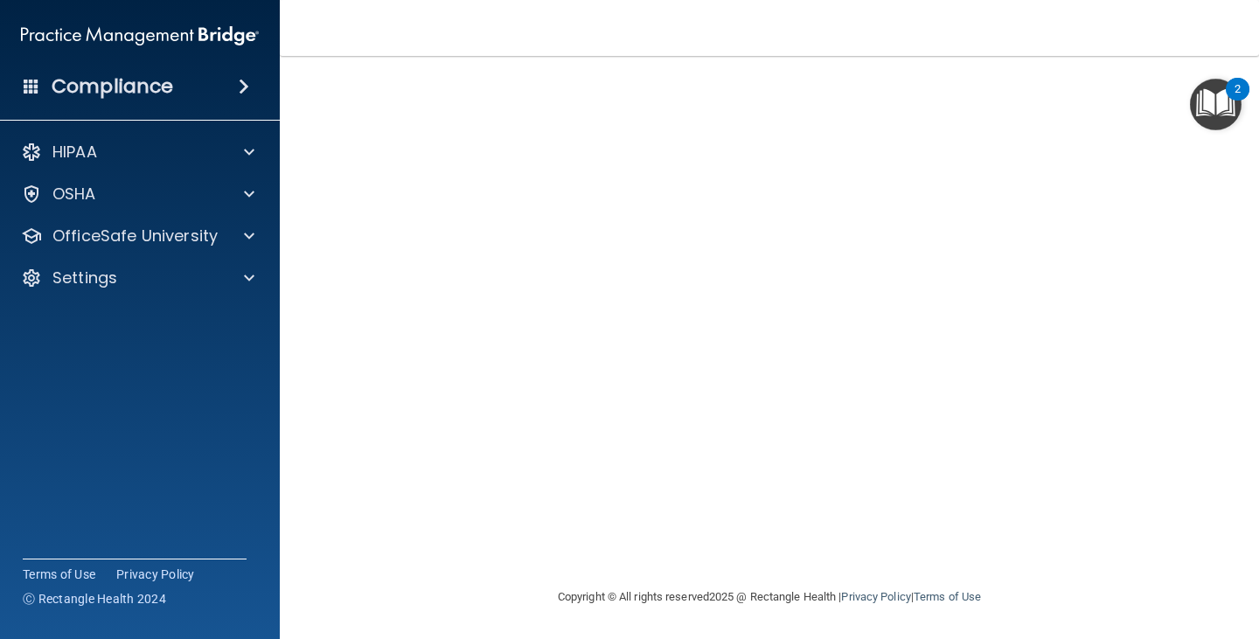
scroll to position [22, 0]
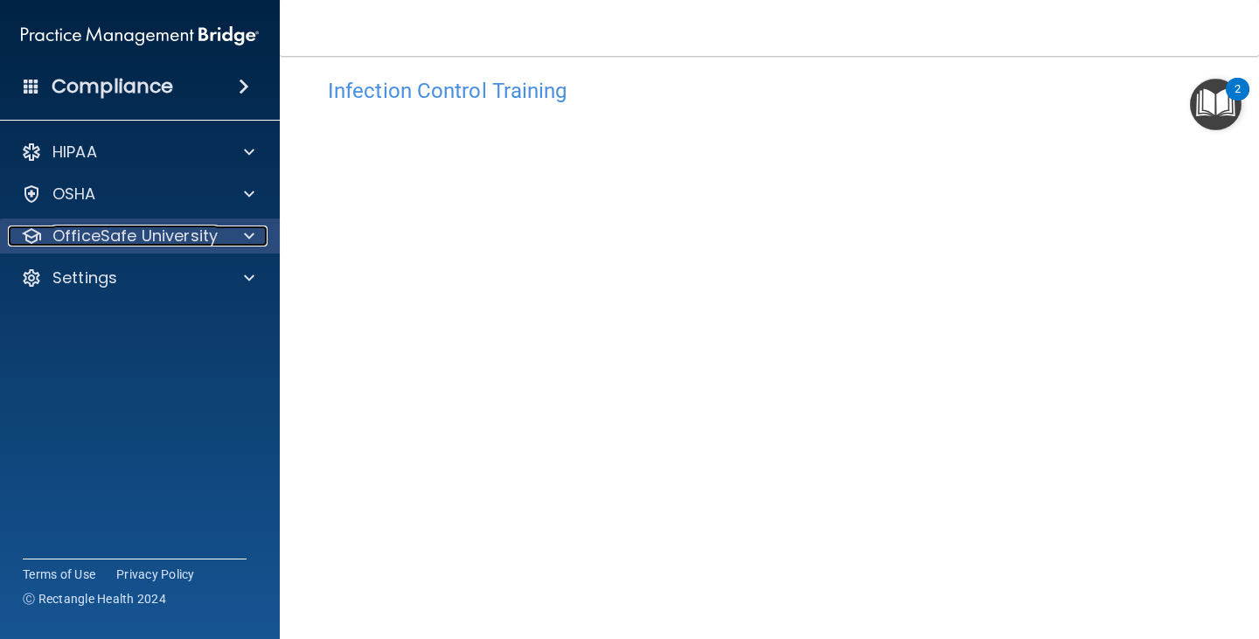
click at [179, 232] on p "OfficeSafe University" at bounding box center [134, 236] width 165 height 21
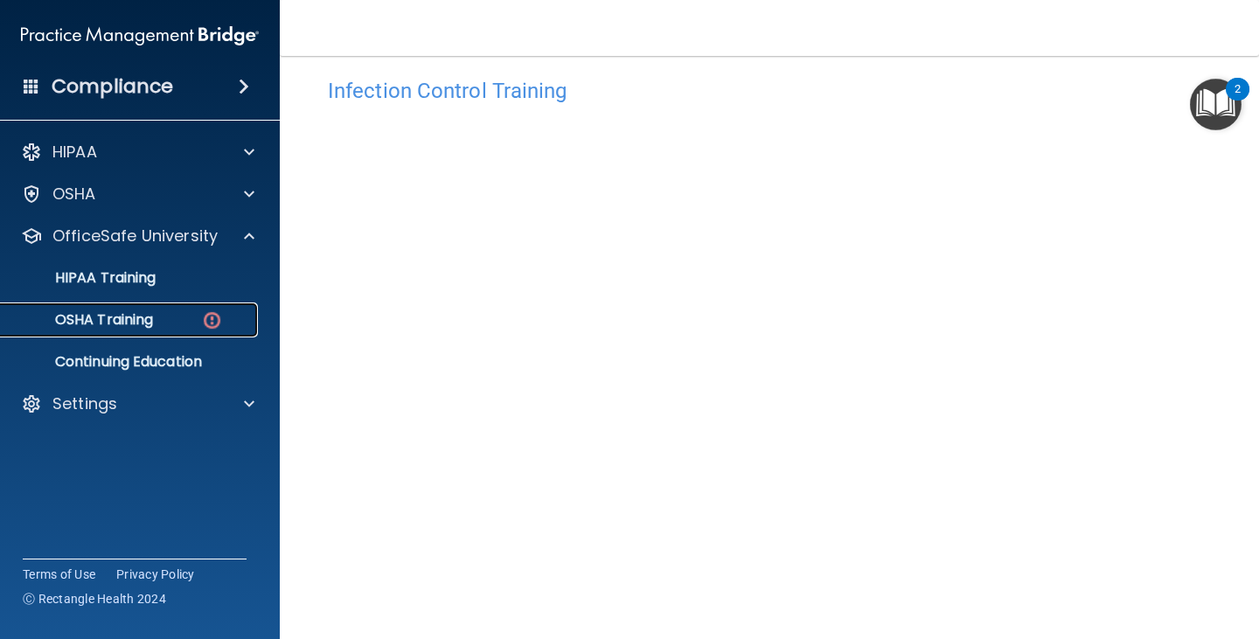
click at [158, 320] on div "OSHA Training" at bounding box center [130, 319] width 239 height 17
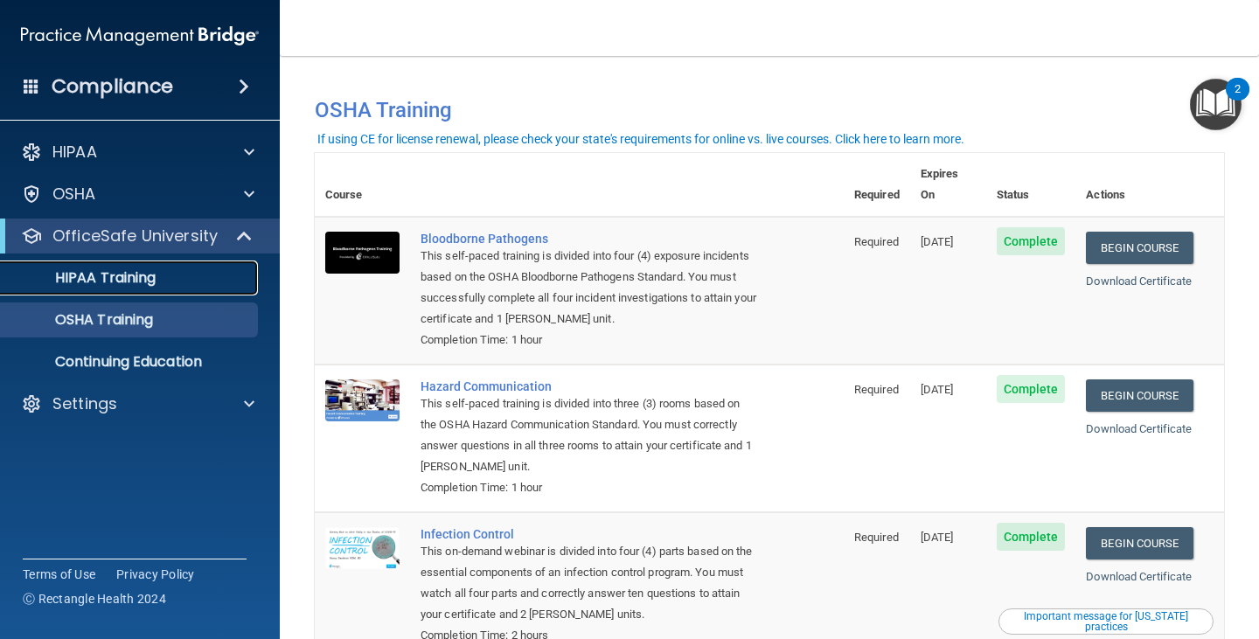
click at [122, 276] on p "HIPAA Training" at bounding box center [83, 277] width 144 height 17
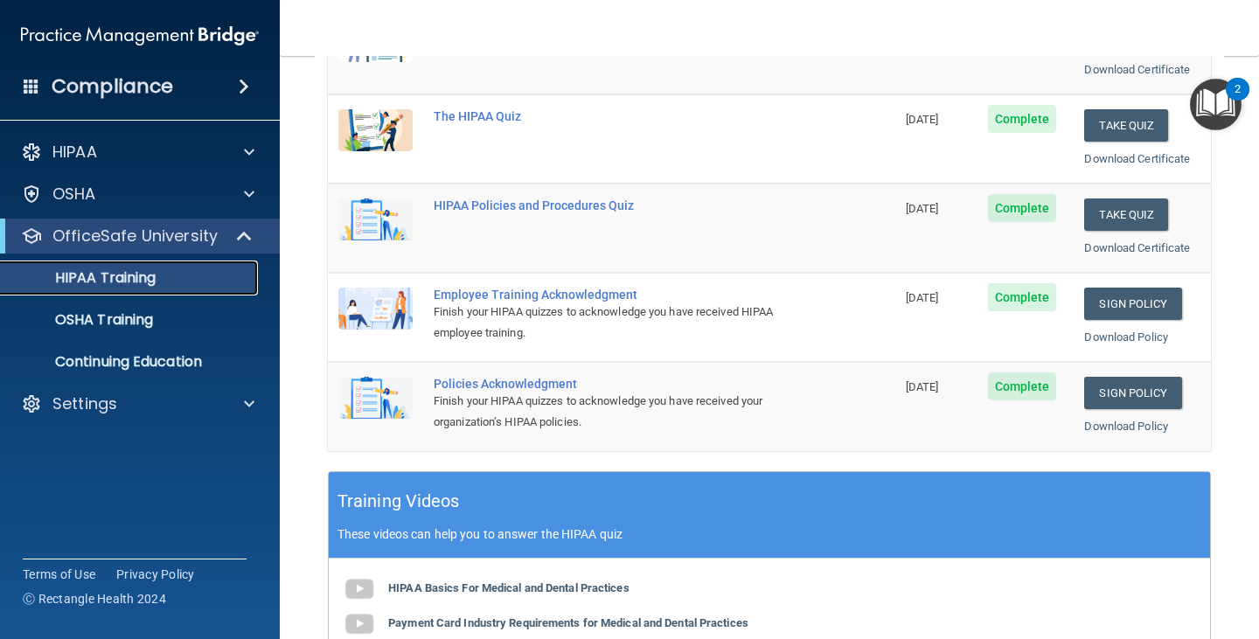
scroll to position [241, 0]
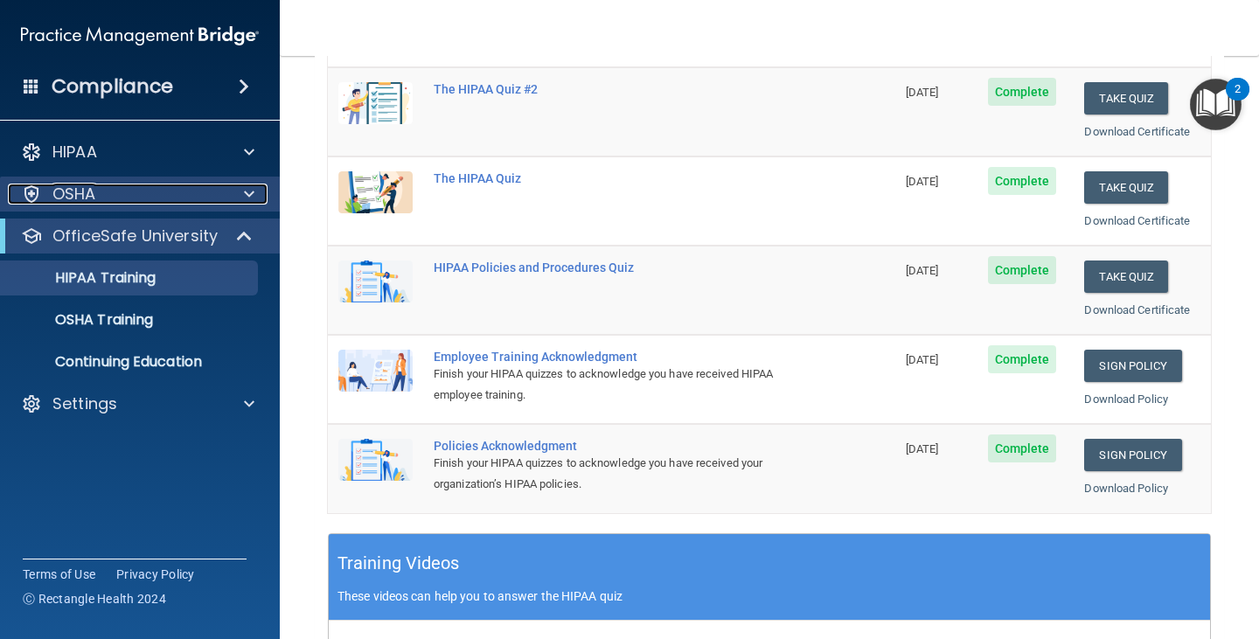
click at [133, 202] on div "OSHA" at bounding box center [116, 194] width 217 height 21
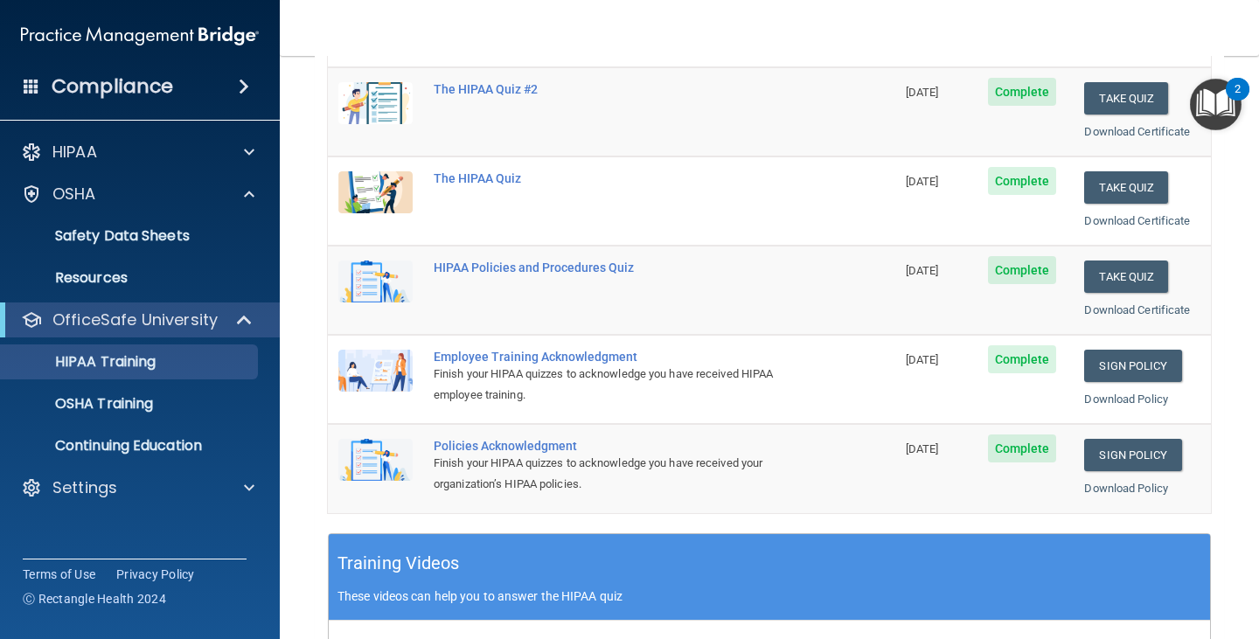
click at [148, 173] on div "HIPAA Documents and Policies Report an Incident Business Associates Emergency P…" at bounding box center [140, 324] width 281 height 392
click at [164, 144] on div "HIPAA" at bounding box center [116, 152] width 217 height 21
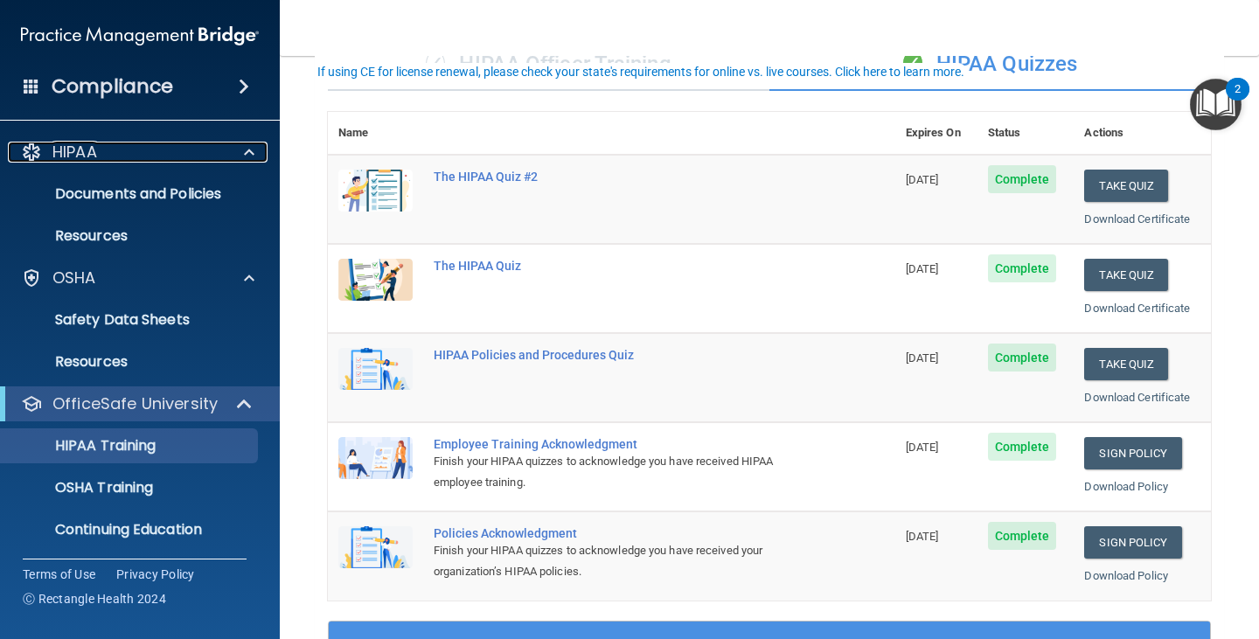
scroll to position [175, 0]
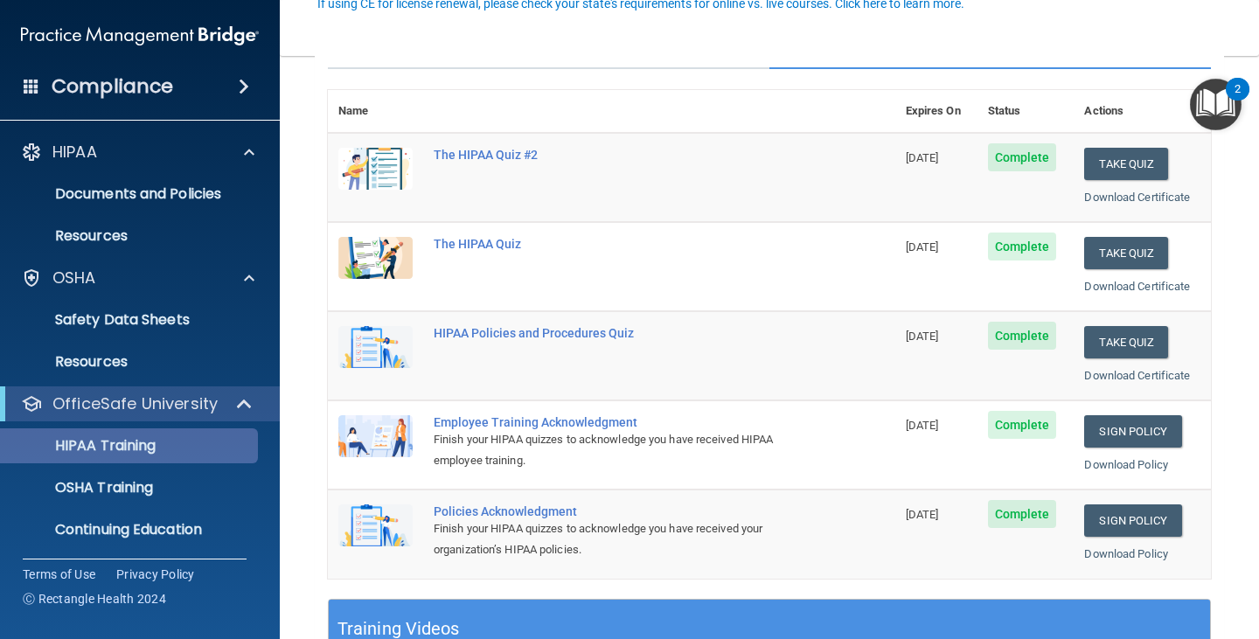
click at [115, 427] on ul "HIPAA Training OSHA Training Continuing Education" at bounding box center [141, 485] width 317 height 126
click at [115, 444] on p "HIPAA Training" at bounding box center [83, 445] width 144 height 17
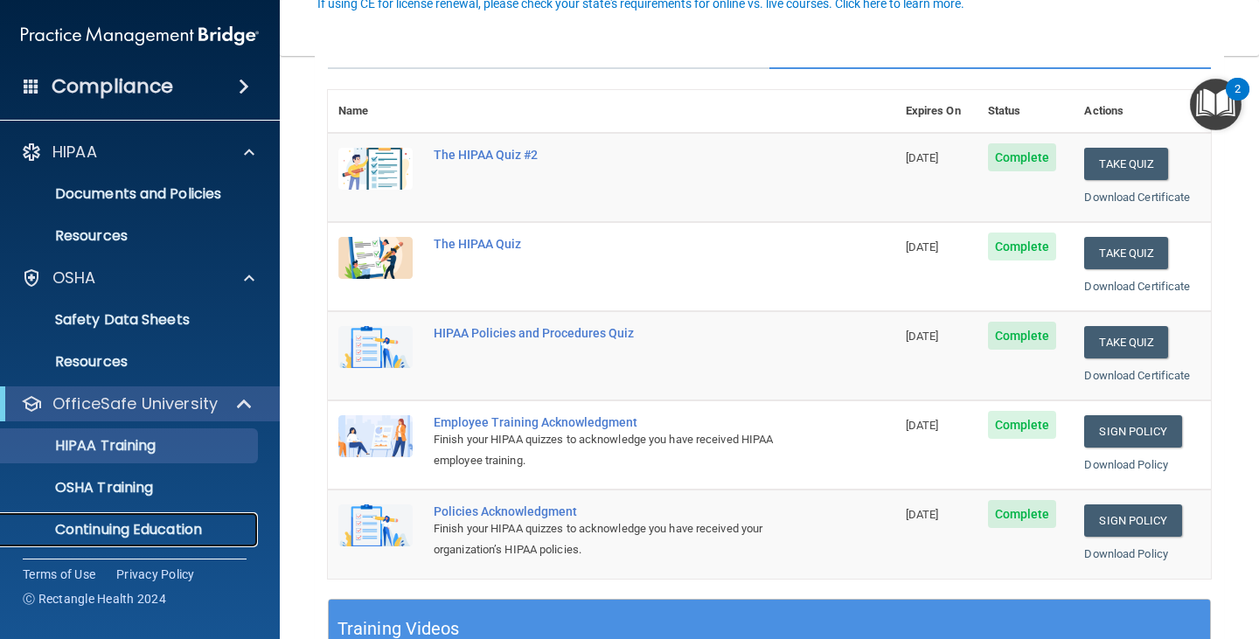
click at [136, 519] on link "Continuing Education" at bounding box center [120, 530] width 275 height 35
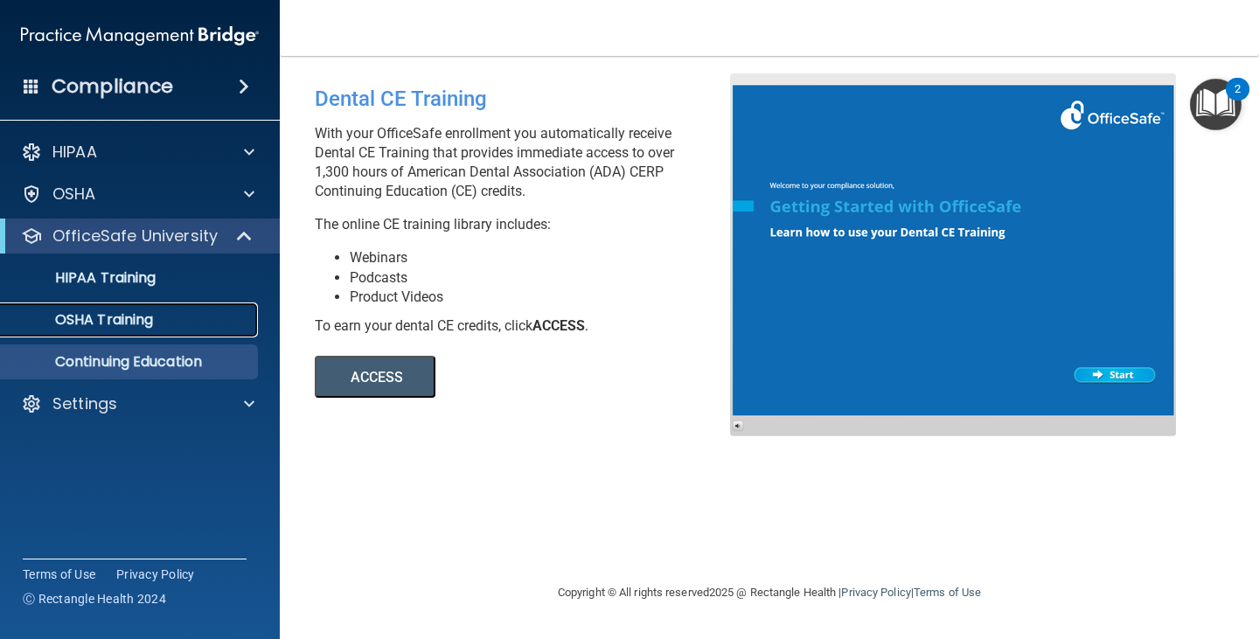
click at [119, 334] on link "OSHA Training" at bounding box center [120, 320] width 275 height 35
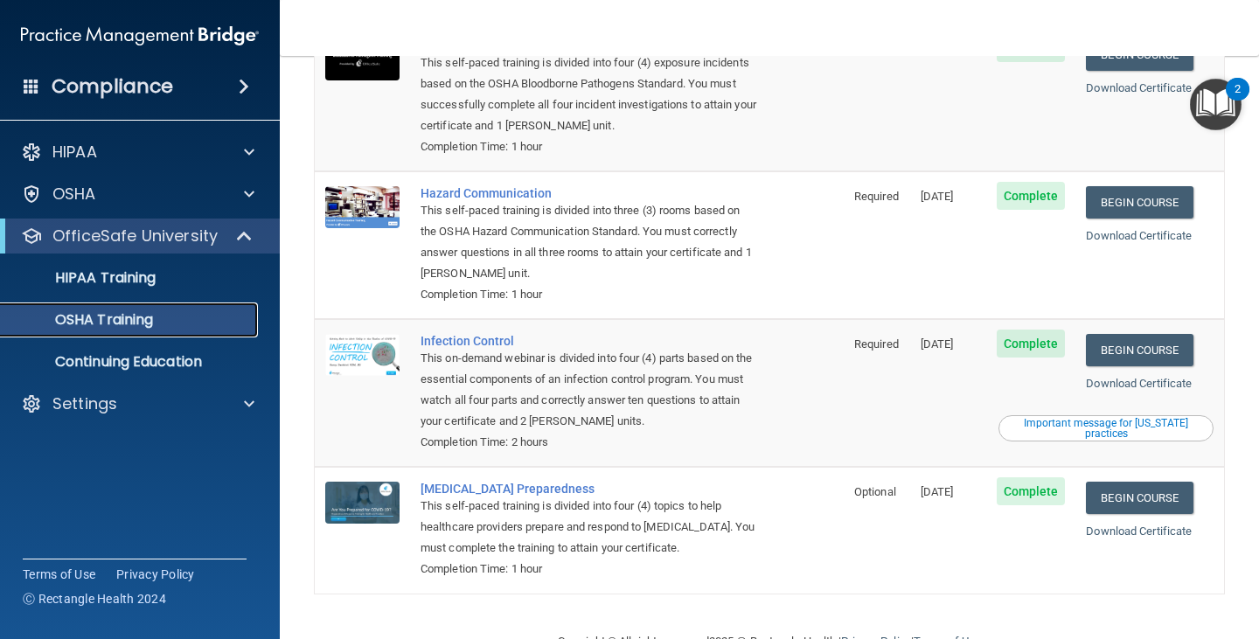
scroll to position [221, 0]
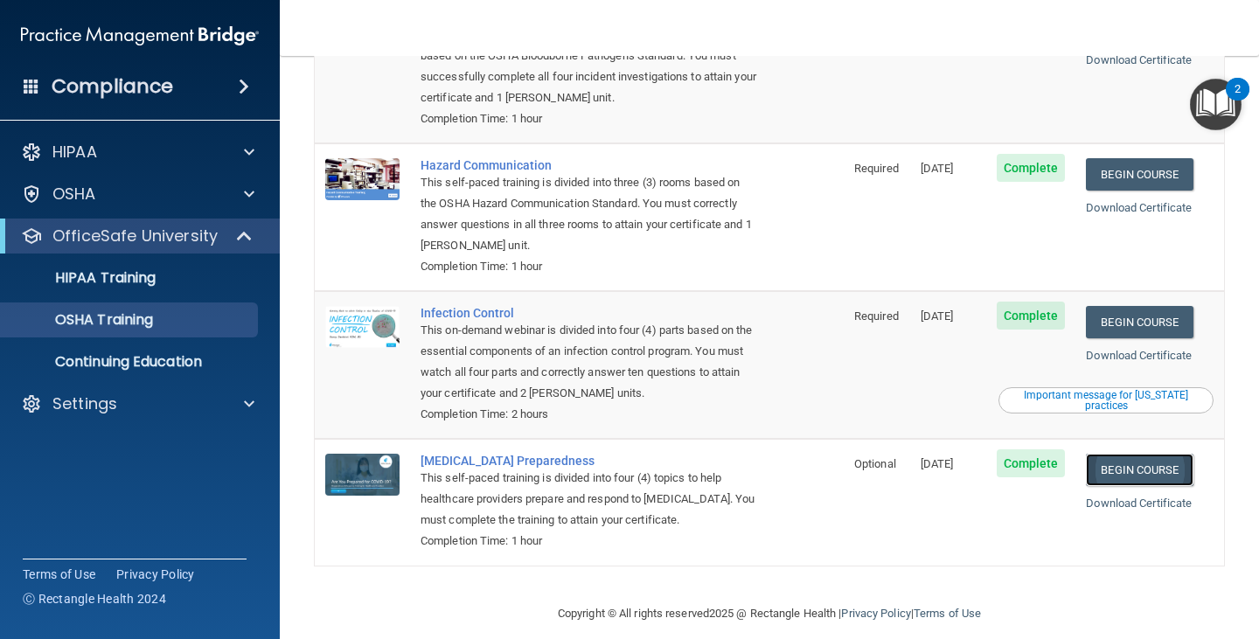
click at [1135, 454] on link "Begin Course" at bounding box center [1139, 470] width 107 height 32
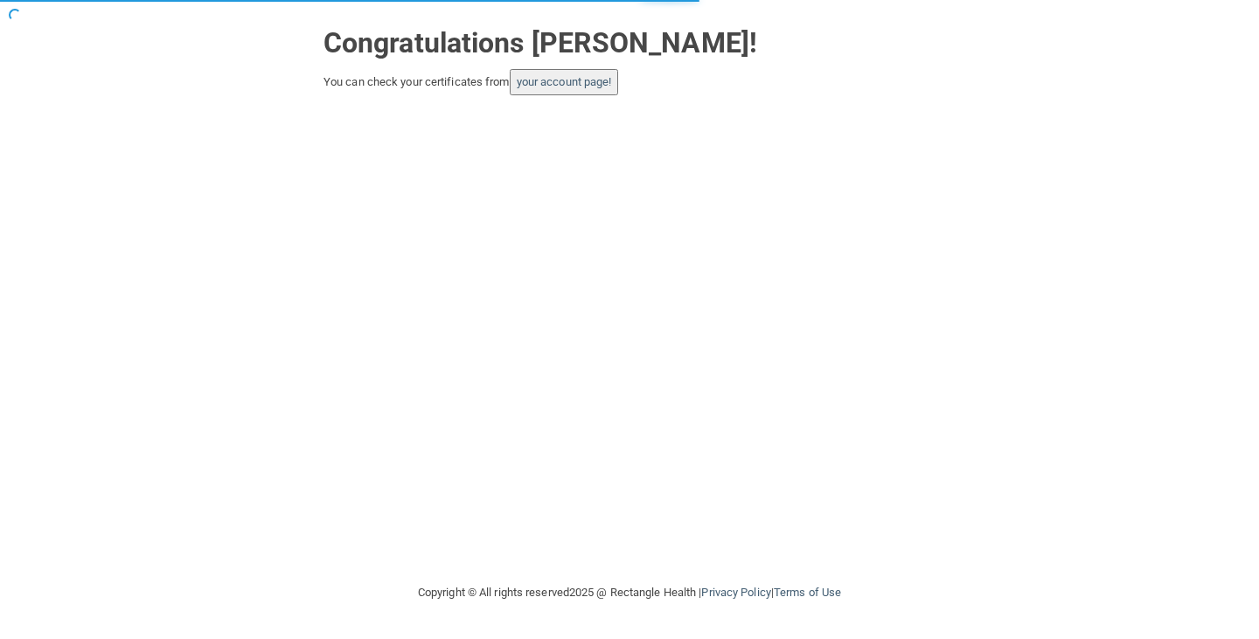
click at [601, 67] on div "Congratulations Evelin Rueda Benitez! You can check your certificates from your…" at bounding box center [629, 56] width 638 height 78
click at [586, 83] on link "your account page!" at bounding box center [564, 81] width 95 height 13
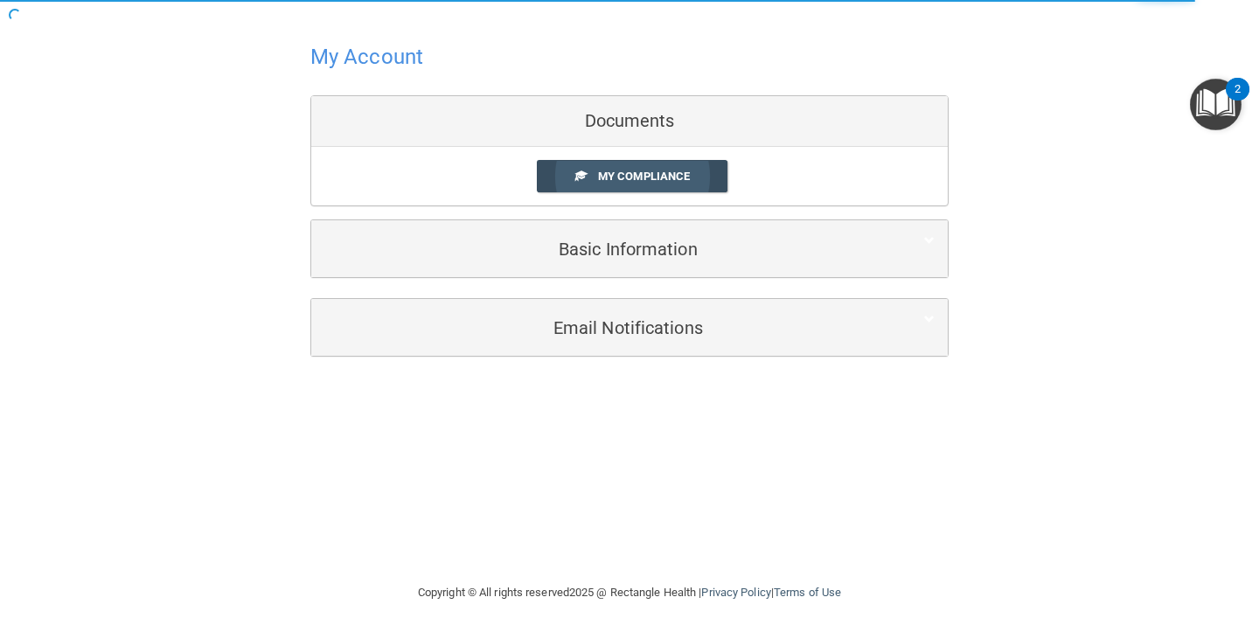
click at [649, 177] on span "My Compliance" at bounding box center [644, 176] width 92 height 13
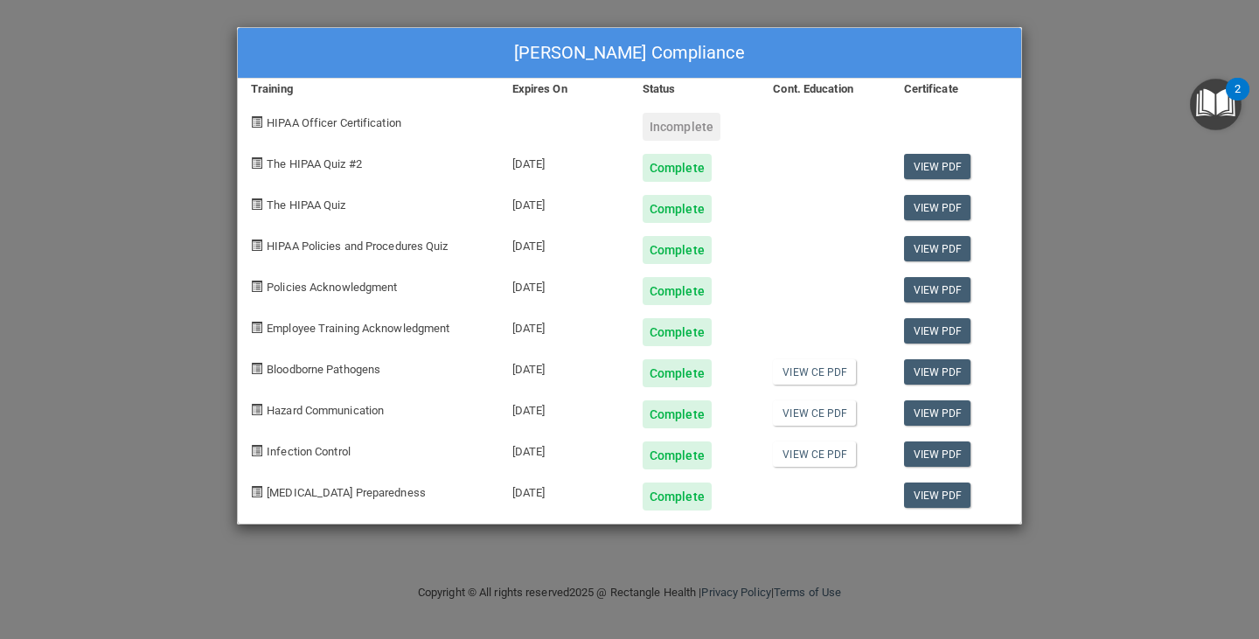
click at [324, 121] on span "HIPAA Officer Certification" at bounding box center [334, 122] width 135 height 13
click at [809, 460] on link "View CE PDF" at bounding box center [814, 454] width 83 height 25
click at [917, 455] on link "View PDF" at bounding box center [937, 454] width 67 height 25
click at [945, 371] on link "View PDF" at bounding box center [937, 371] width 67 height 25
click at [1071, 115] on div "Evelin Rueda Benitez's Compliance Training Expires On Status Cont. Education Ce…" at bounding box center [629, 319] width 1259 height 639
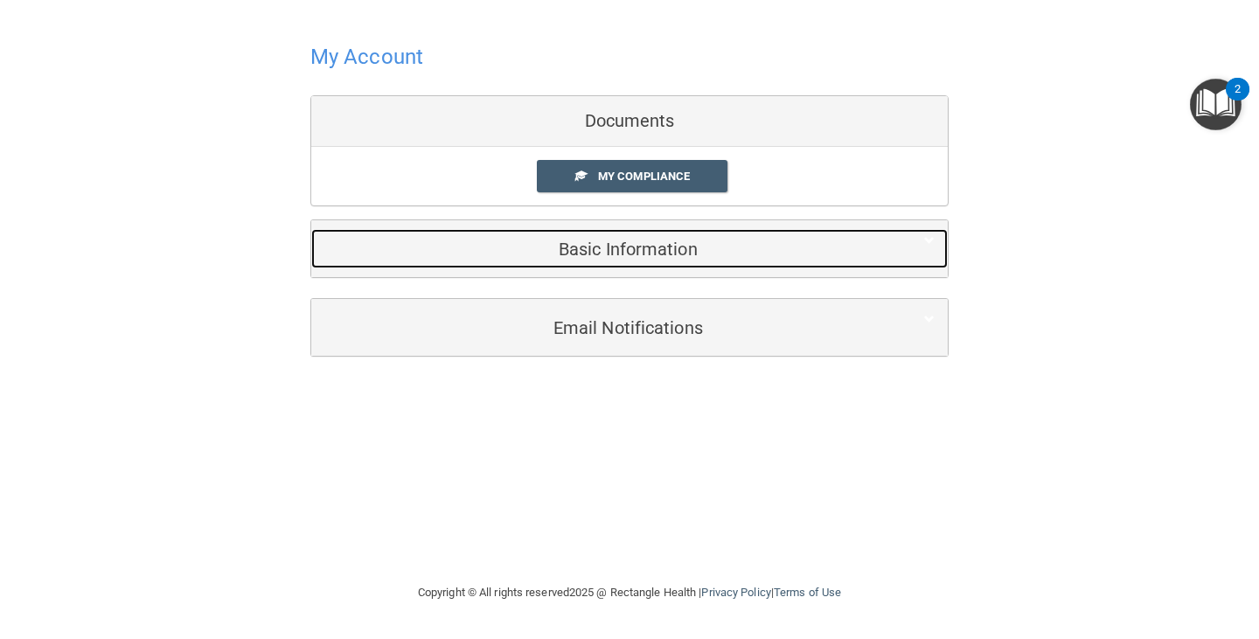
click at [634, 261] on div "Basic Information" at bounding box center [602, 248] width 583 height 39
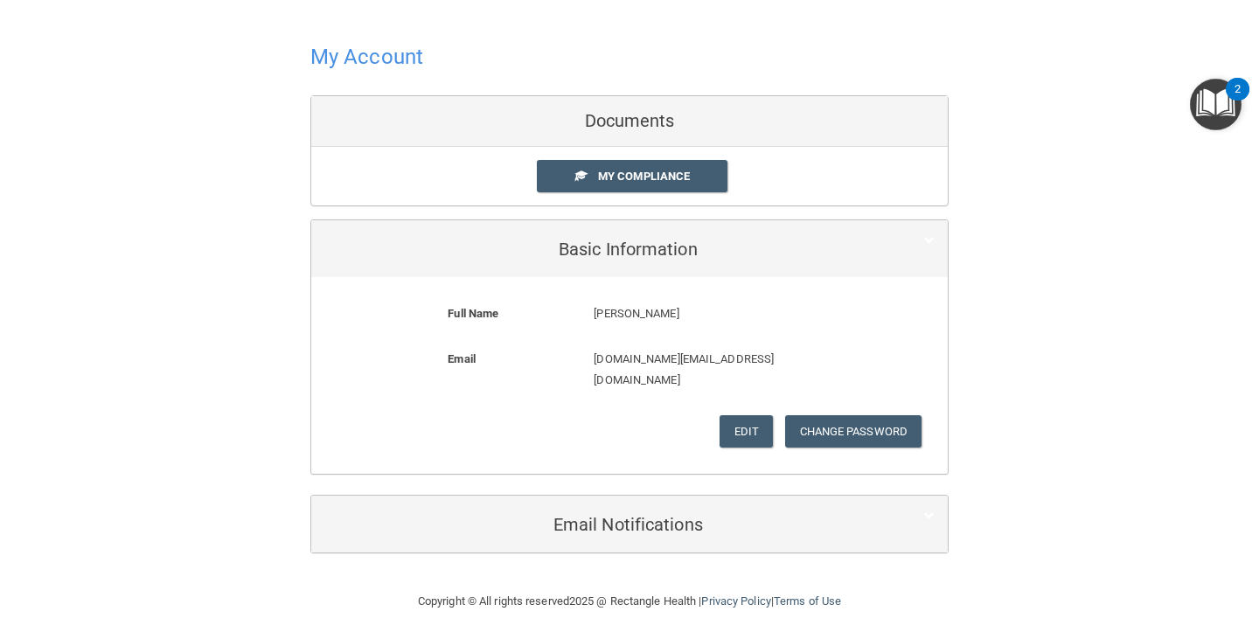
click at [1014, 354] on div "My Account Documents My Compliance My Compliance My BAA Basic Information Full …" at bounding box center [629, 295] width 1189 height 556
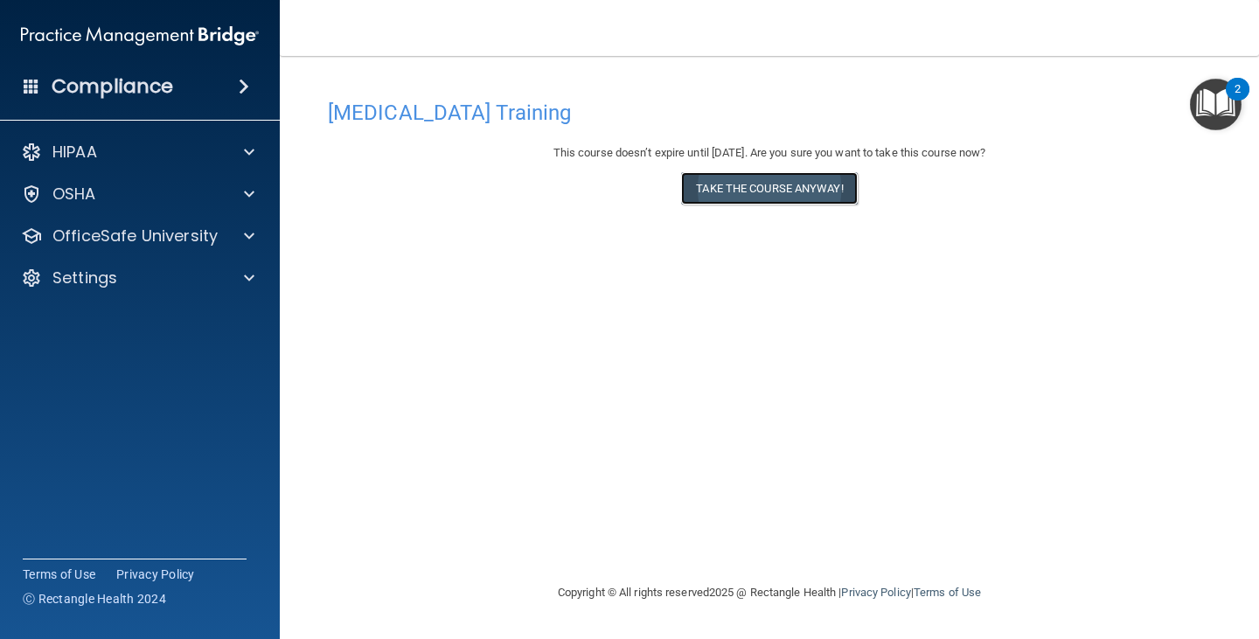
click at [731, 180] on button "Take the course anyway!" at bounding box center [769, 188] width 176 height 32
